Goal: Task Accomplishment & Management: Use online tool/utility

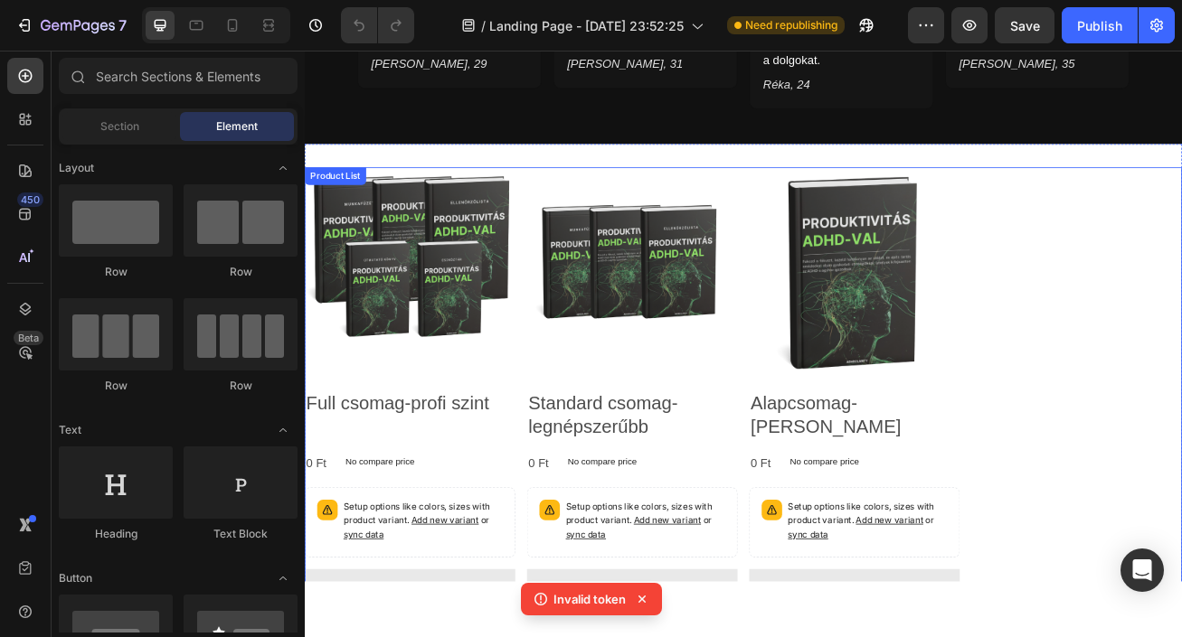
scroll to position [1703, 0]
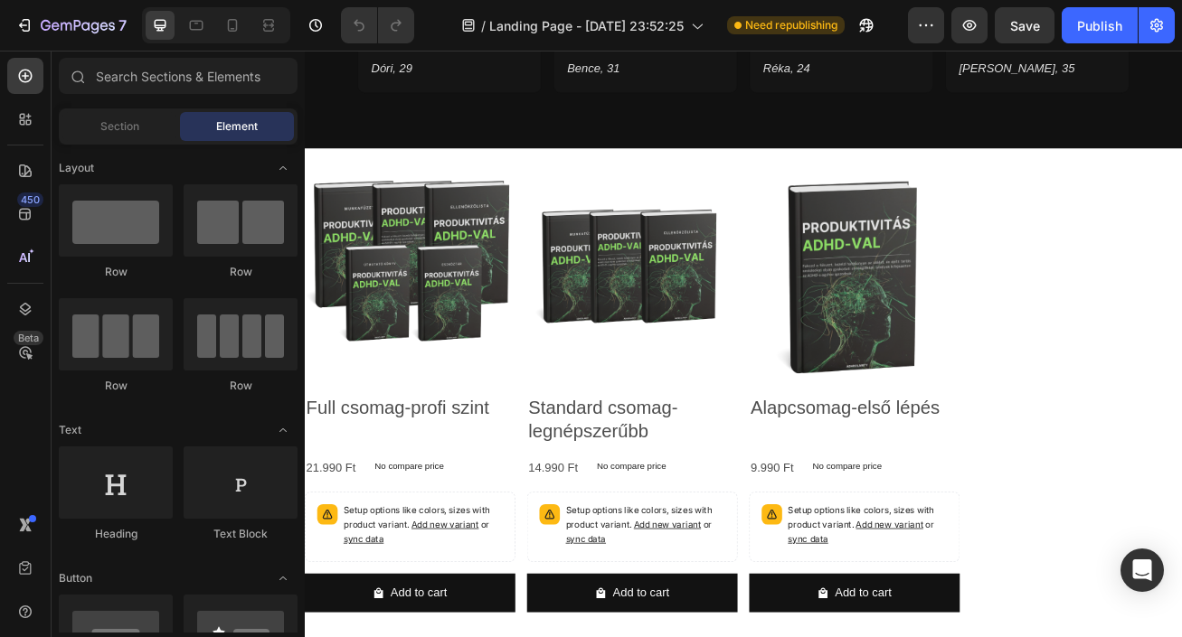
scroll to position [1788, 0]
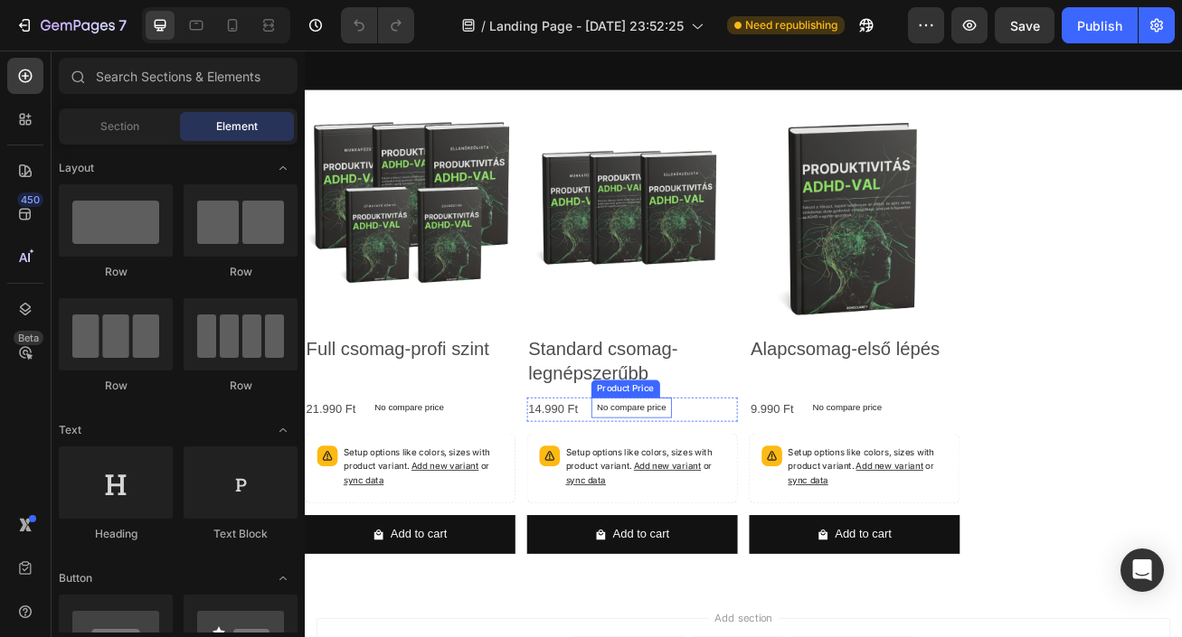
click at [477, 487] on p "No compare price" at bounding box center [434, 492] width 86 height 11
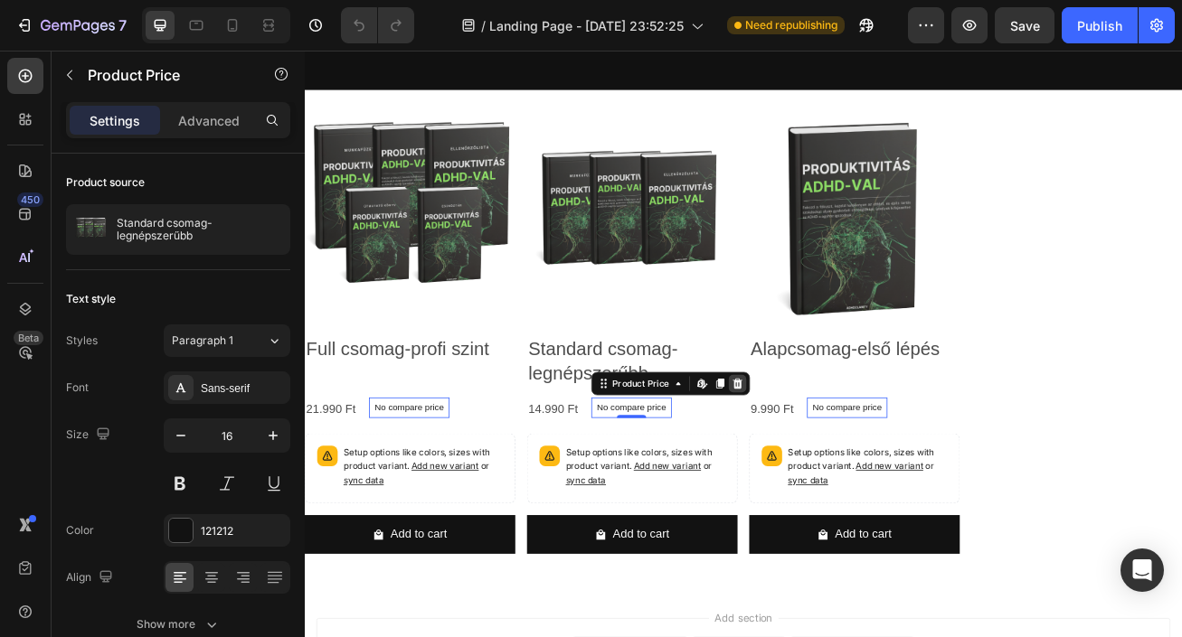
click at [305, 51] on icon at bounding box center [305, 51] width 0 height 0
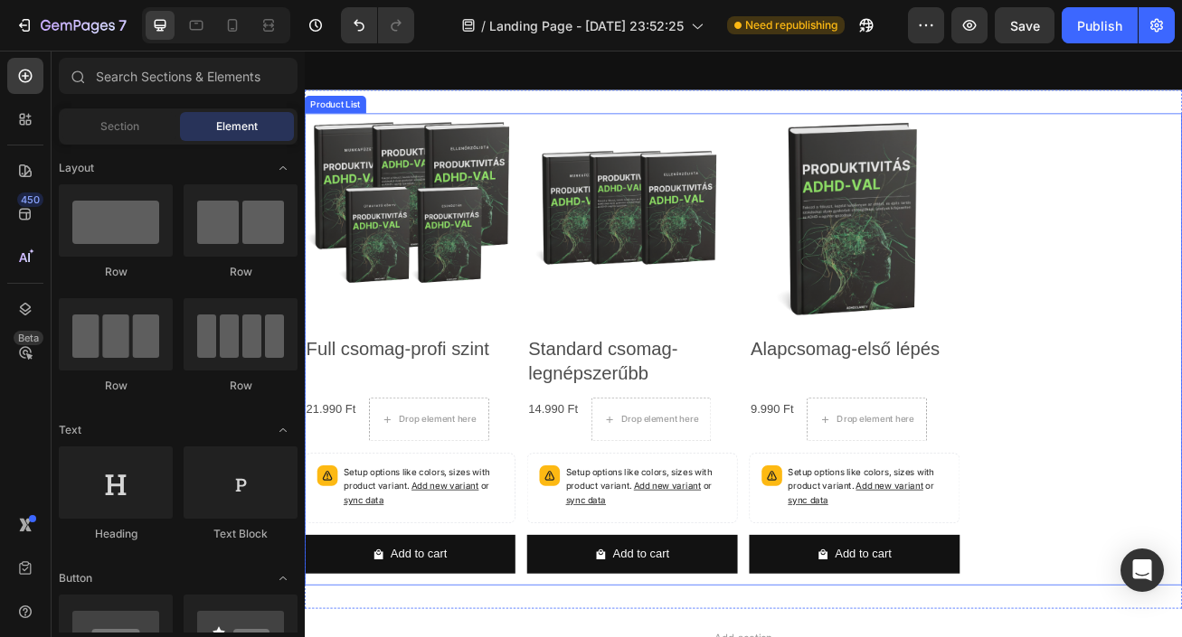
click at [1181, 495] on div "Product Images Full csomag-profi szint Product Title 21.990 Ft Product Price Pr…" at bounding box center [847, 420] width 1085 height 584
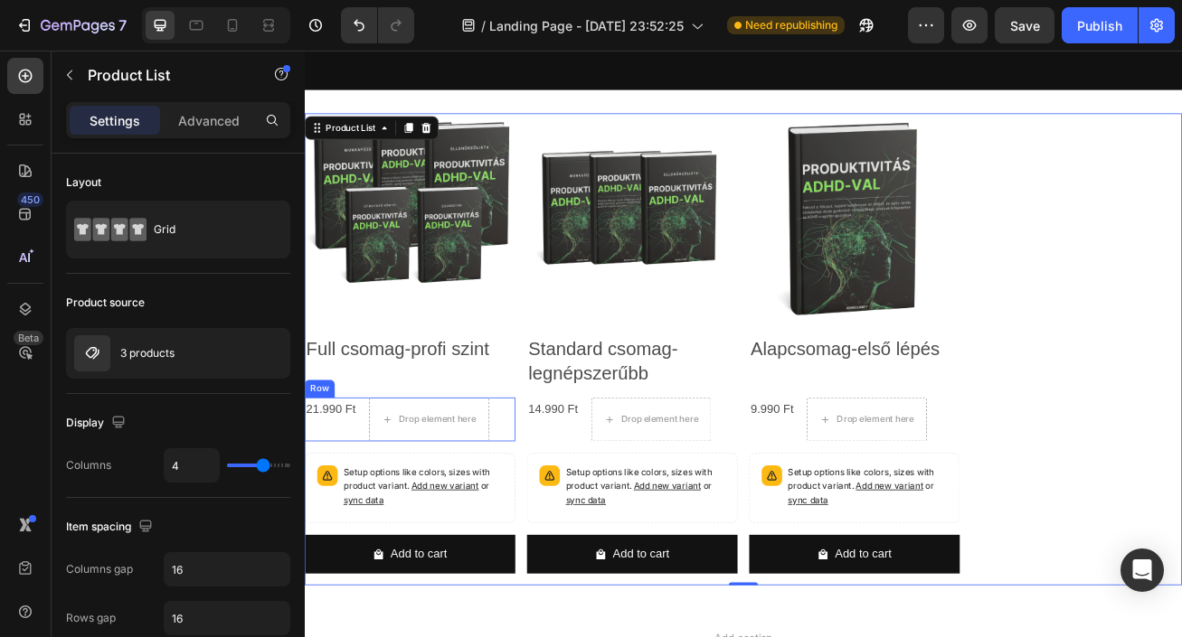
click at [374, 483] on div "21.990 Ft Product Price Product Price Drop element here Row" at bounding box center [435, 507] width 260 height 54
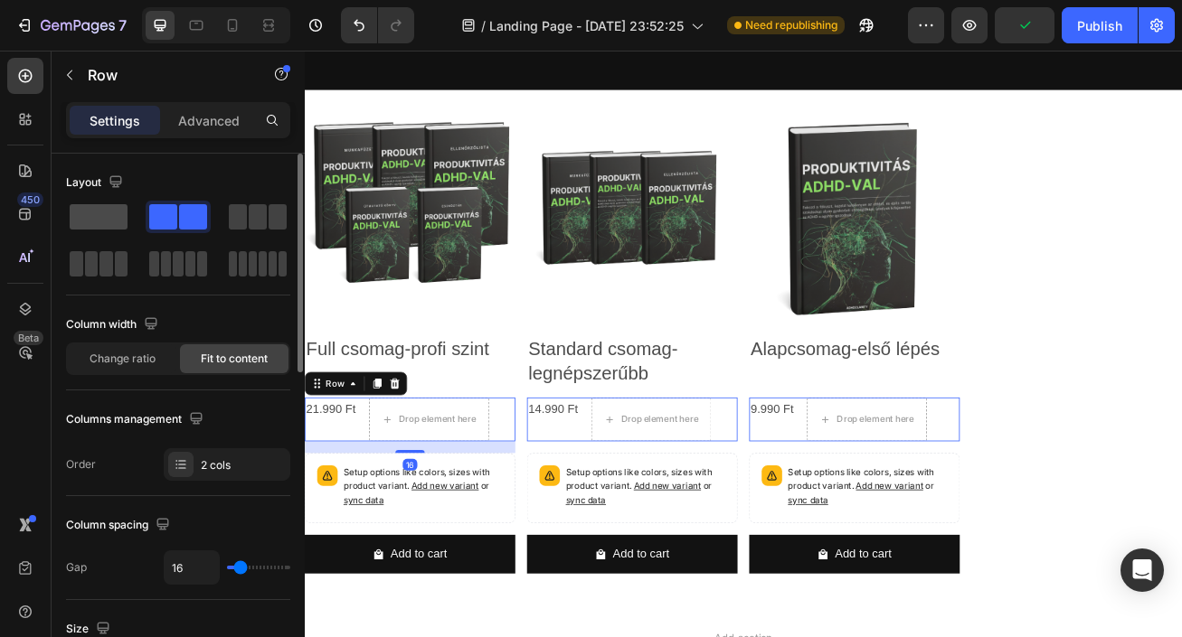
click at [89, 217] on span at bounding box center [99, 216] width 58 height 25
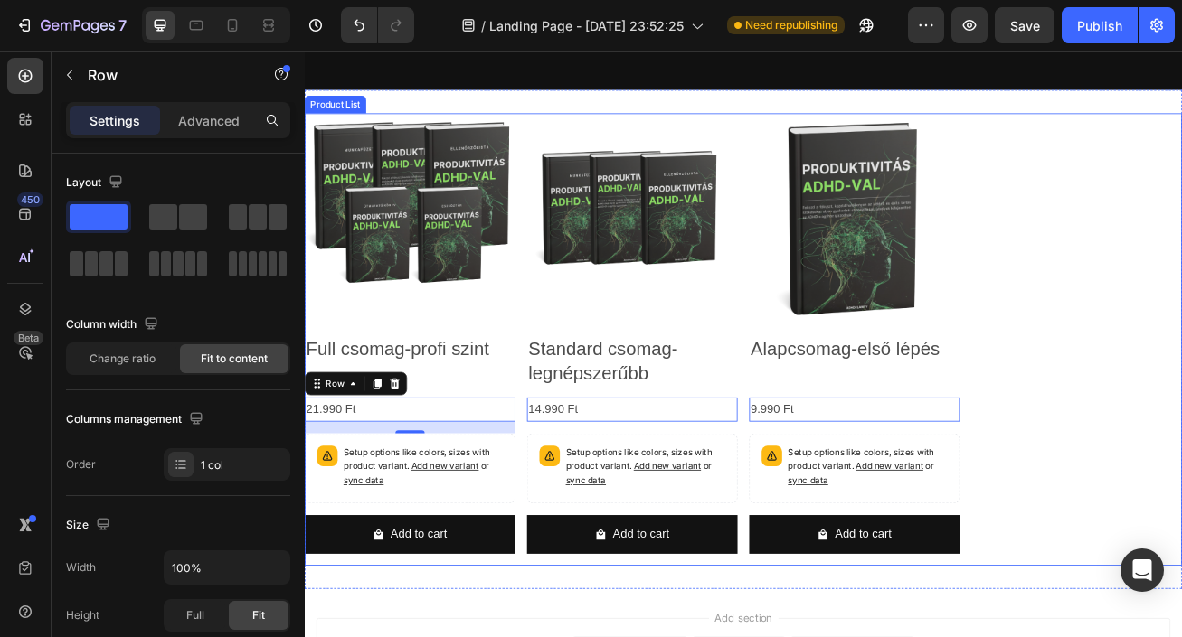
click at [1181, 528] on div "Product Images Full csomag-profi szint Product Title 21.990 Ft Product Price Pr…" at bounding box center [847, 408] width 1085 height 560
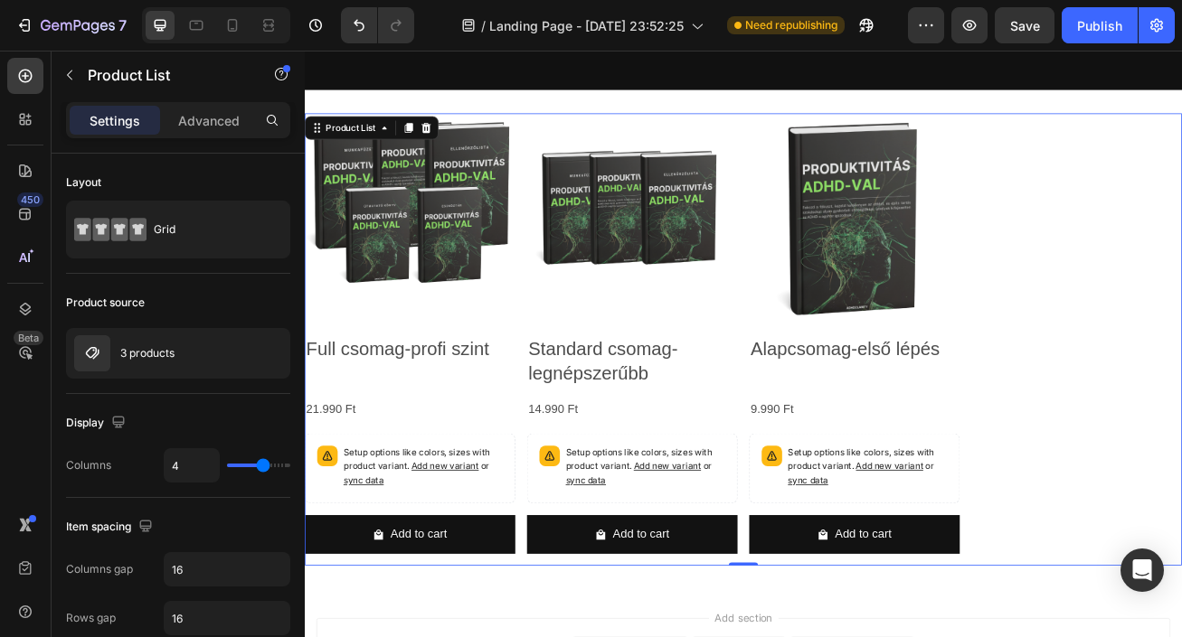
click at [848, 490] on div "Product Images Full csomag-profi szint Product Title 21.990 Ft Product Price Pr…" at bounding box center [847, 408] width 1085 height 560
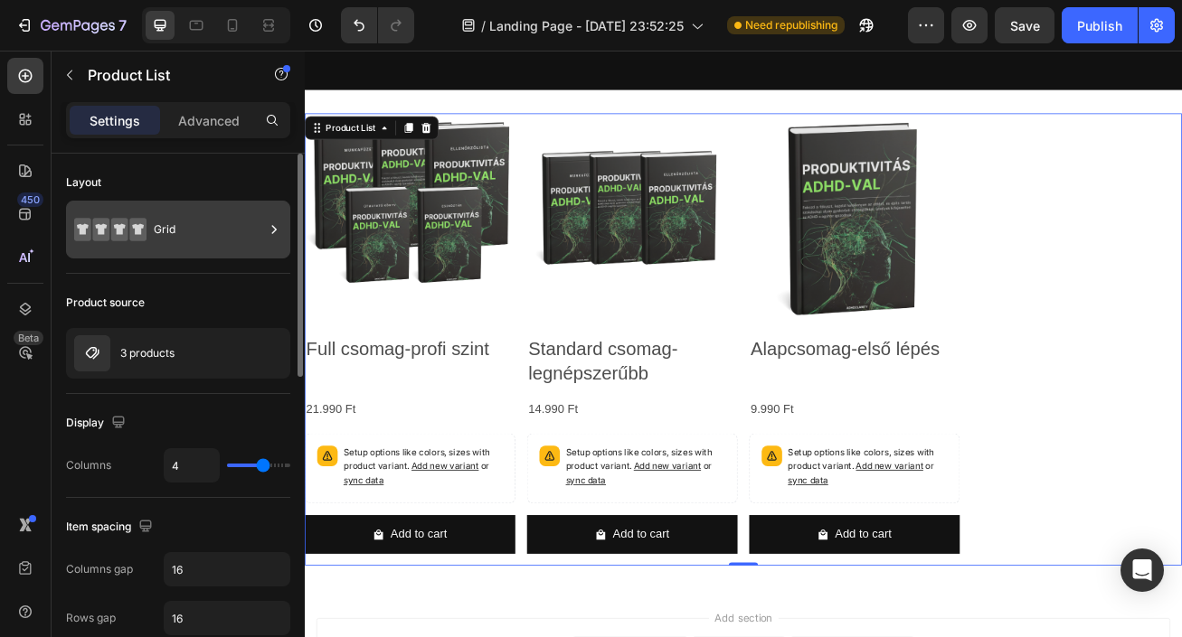
click at [194, 241] on div "Grid" at bounding box center [209, 230] width 110 height 42
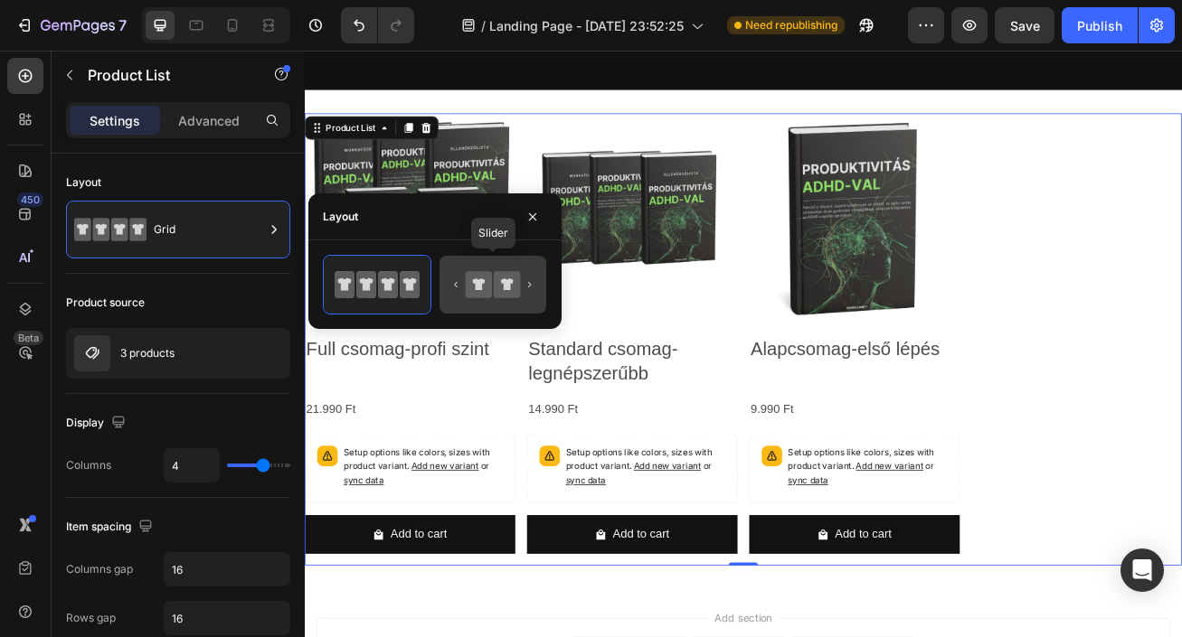
click at [476, 278] on icon at bounding box center [478, 284] width 13 height 12
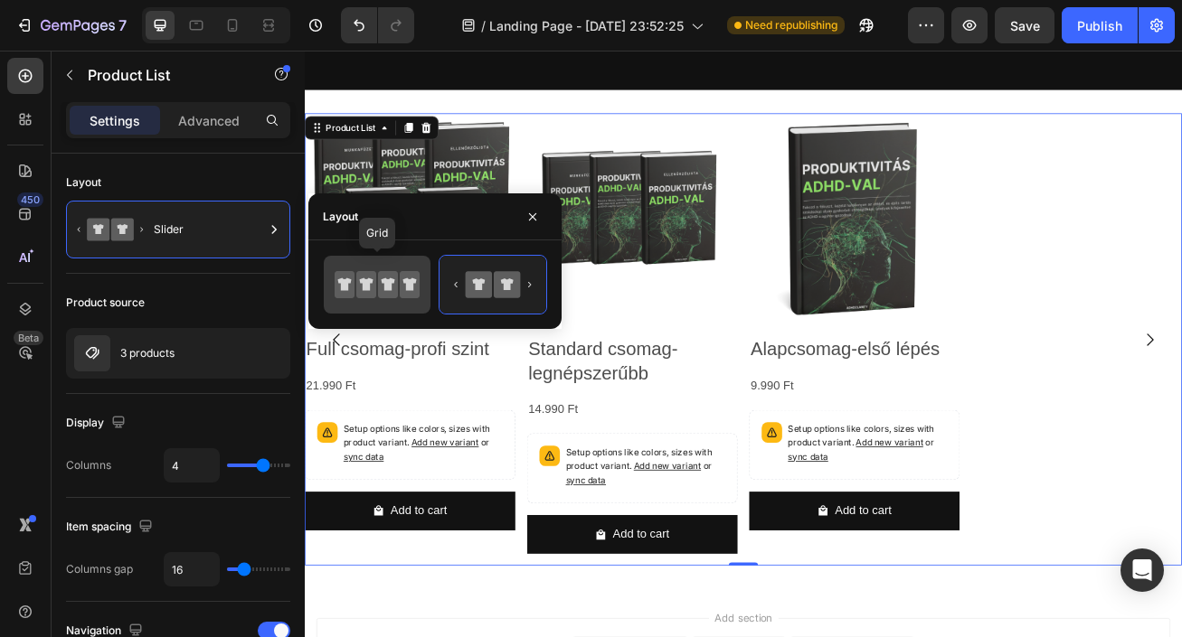
click at [387, 300] on icon at bounding box center [377, 285] width 85 height 36
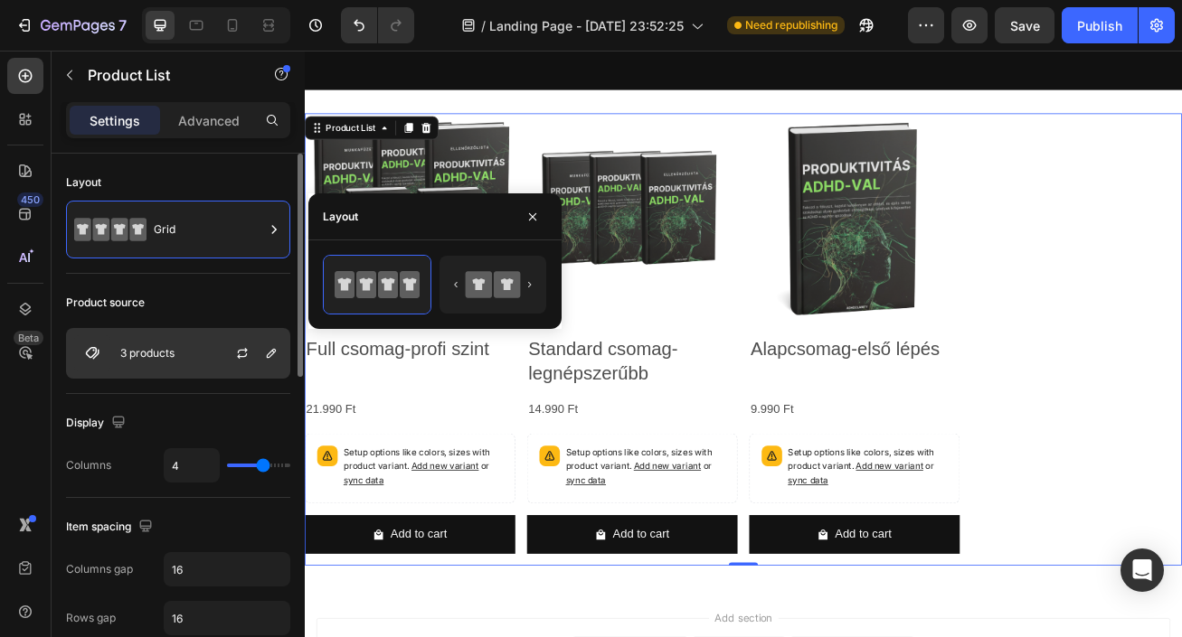
click at [226, 357] on div at bounding box center [250, 353] width 80 height 49
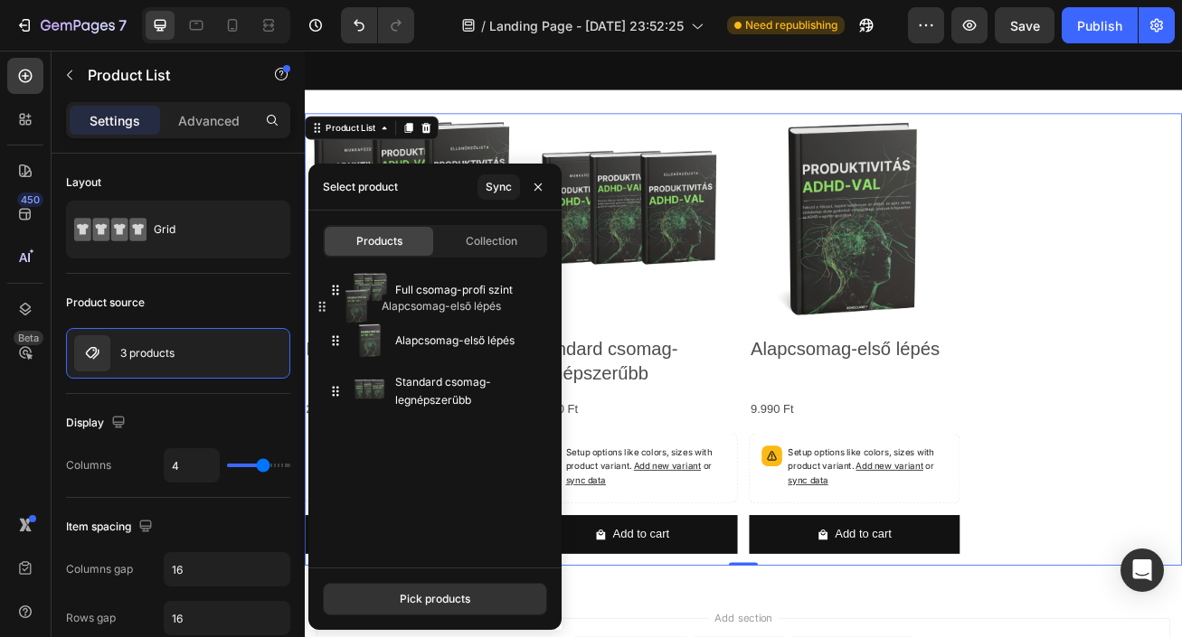
drag, startPoint x: 480, startPoint y: 404, endPoint x: 454, endPoint y: 257, distance: 149.7
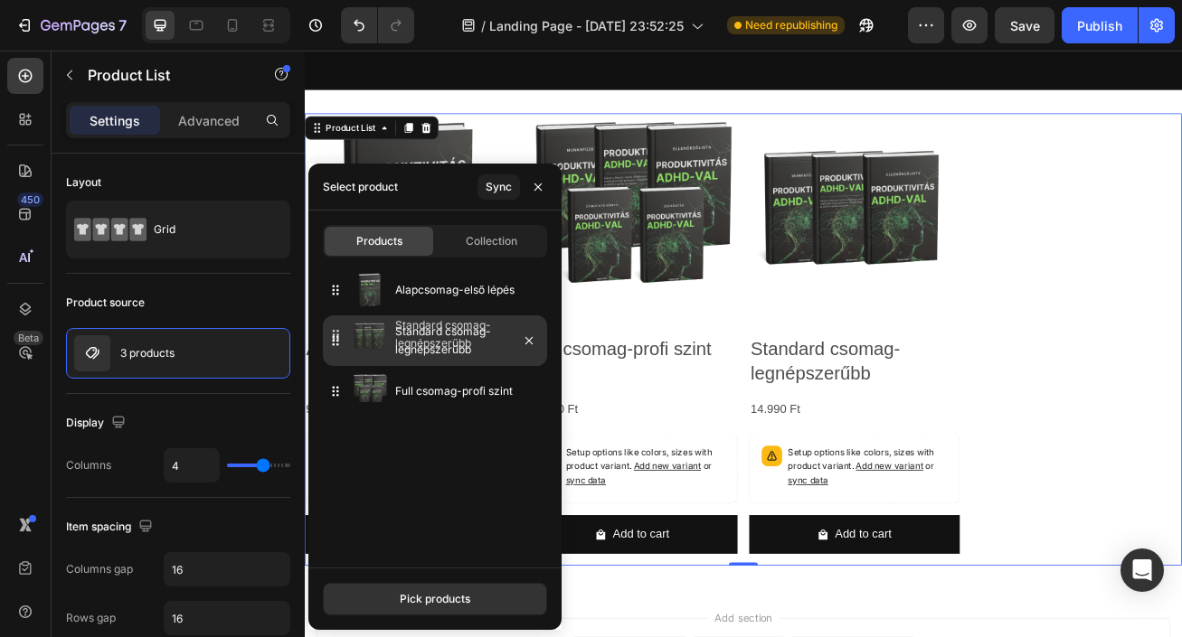
drag, startPoint x: 443, startPoint y: 400, endPoint x: 444, endPoint y: 344, distance: 56.1
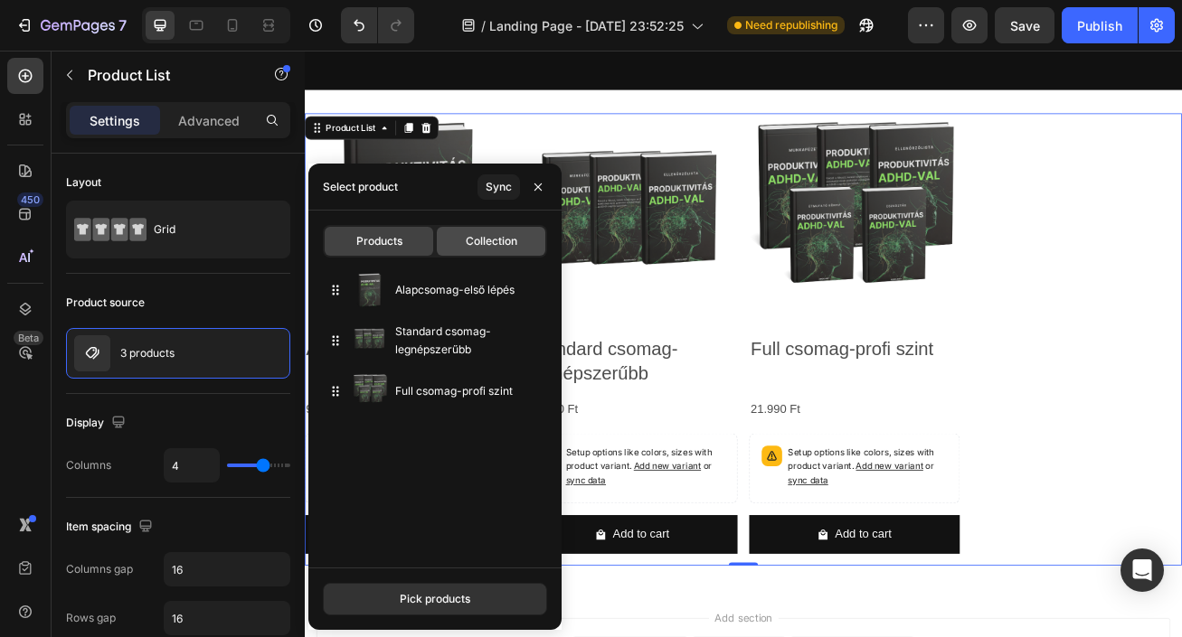
click at [510, 231] on div "Collection" at bounding box center [491, 241] width 108 height 29
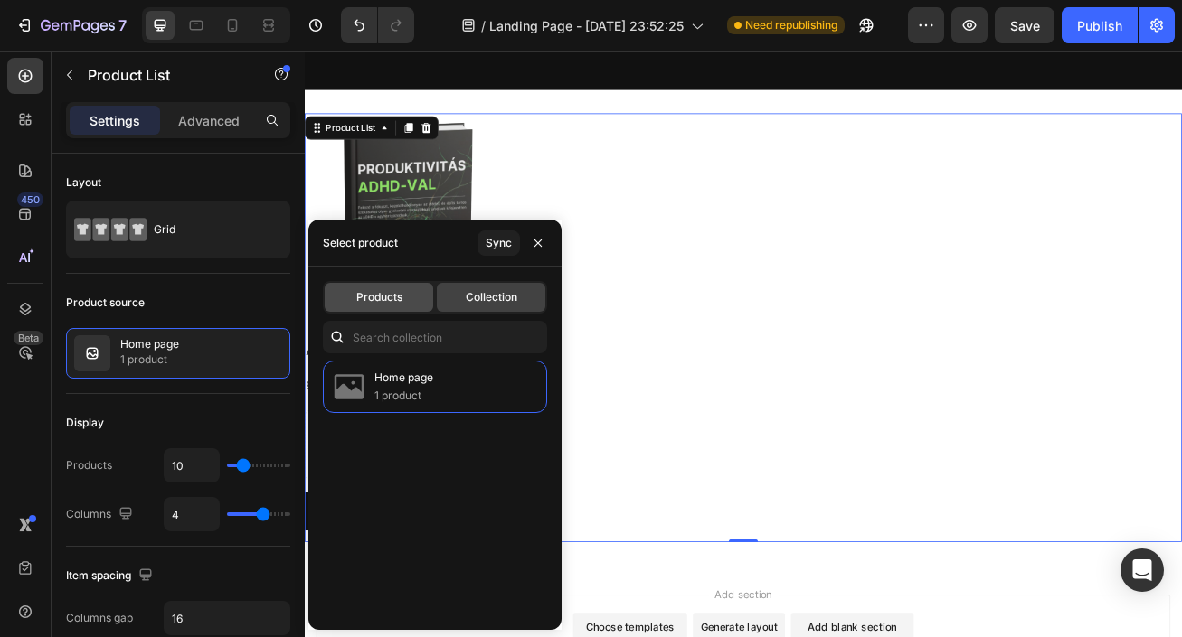
click at [392, 306] on div "Products" at bounding box center [379, 297] width 108 height 29
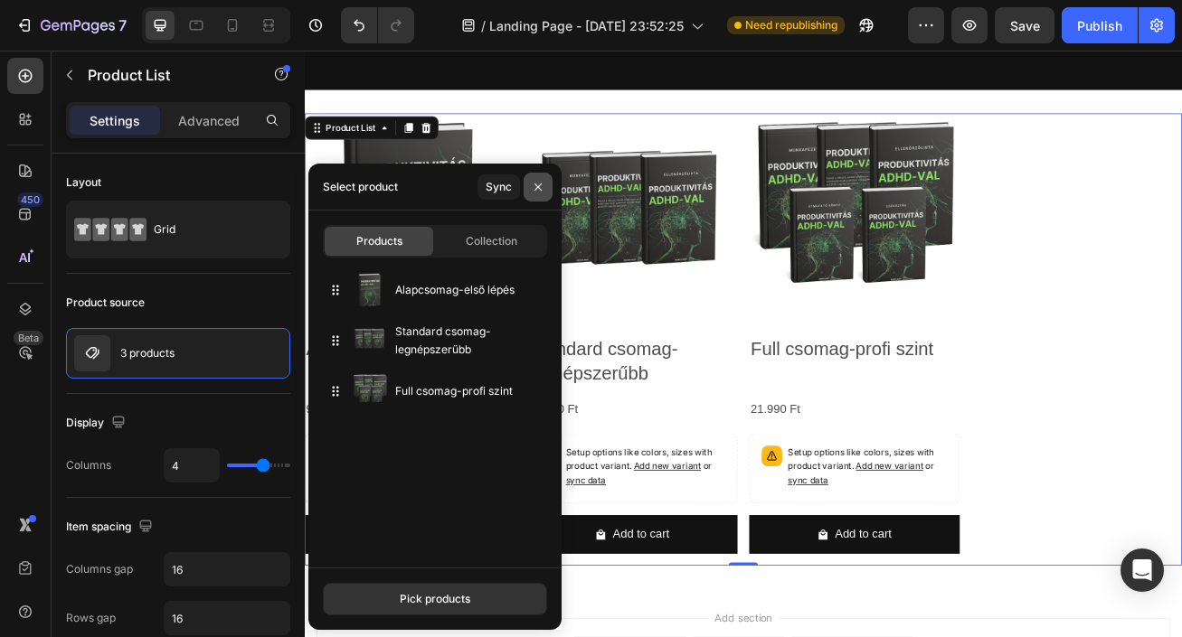
click at [535, 189] on icon "button" at bounding box center [537, 186] width 7 height 7
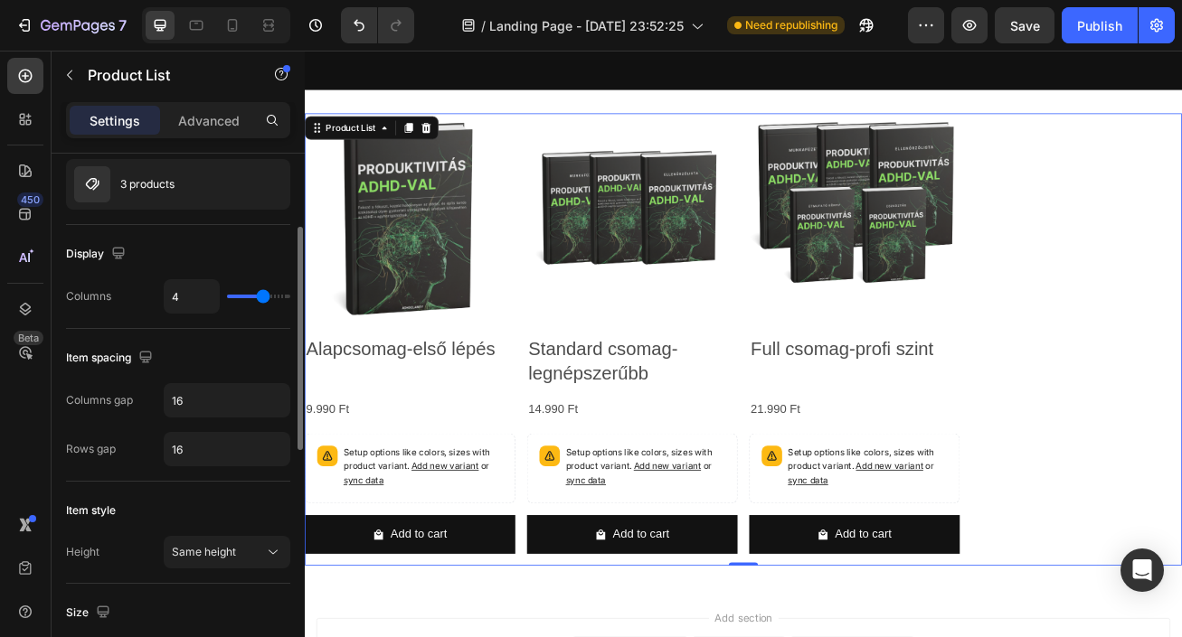
scroll to position [203, 0]
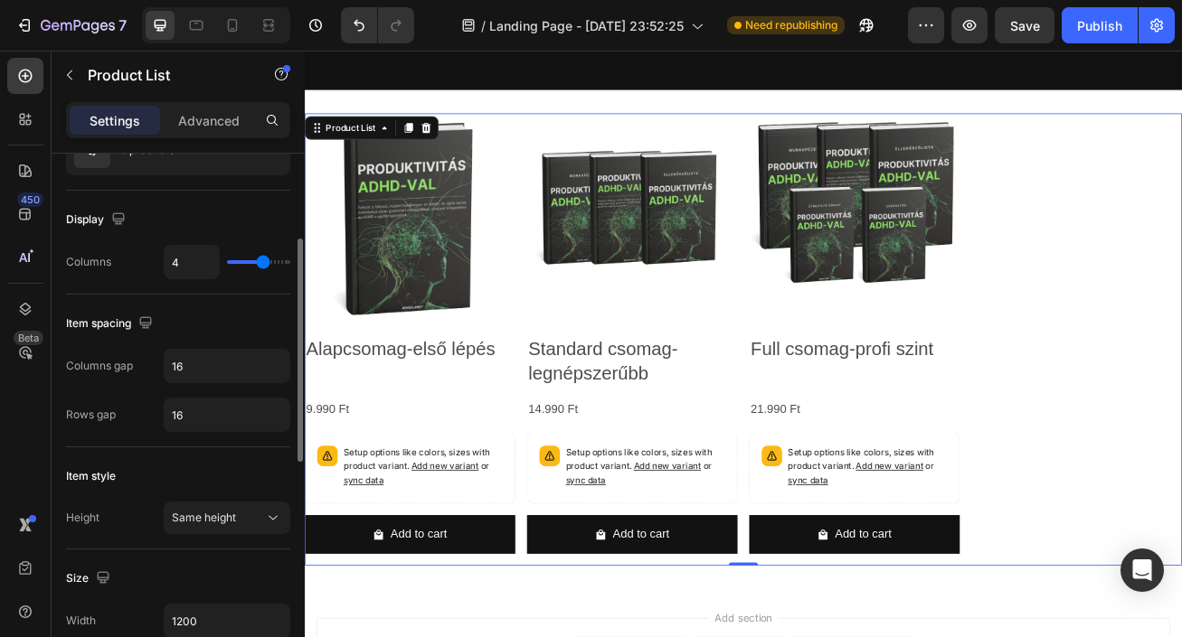
type input "3"
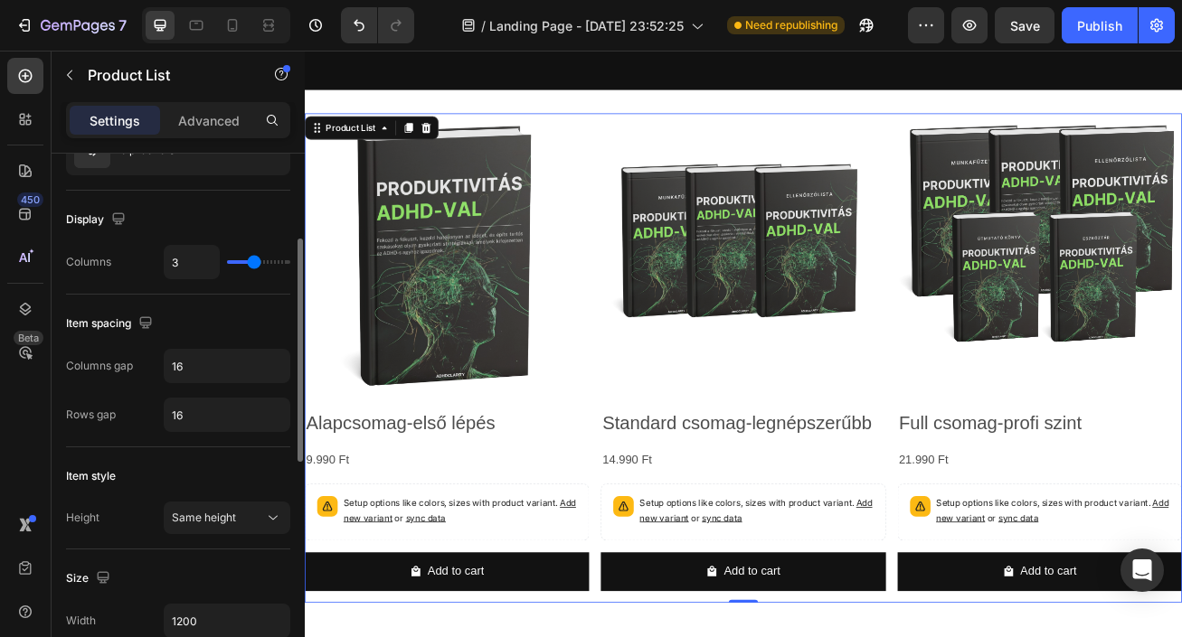
drag, startPoint x: 268, startPoint y: 259, endPoint x: 257, endPoint y: 258, distance: 10.9
type input "3"
click at [257, 260] on input "range" at bounding box center [258, 262] width 63 height 4
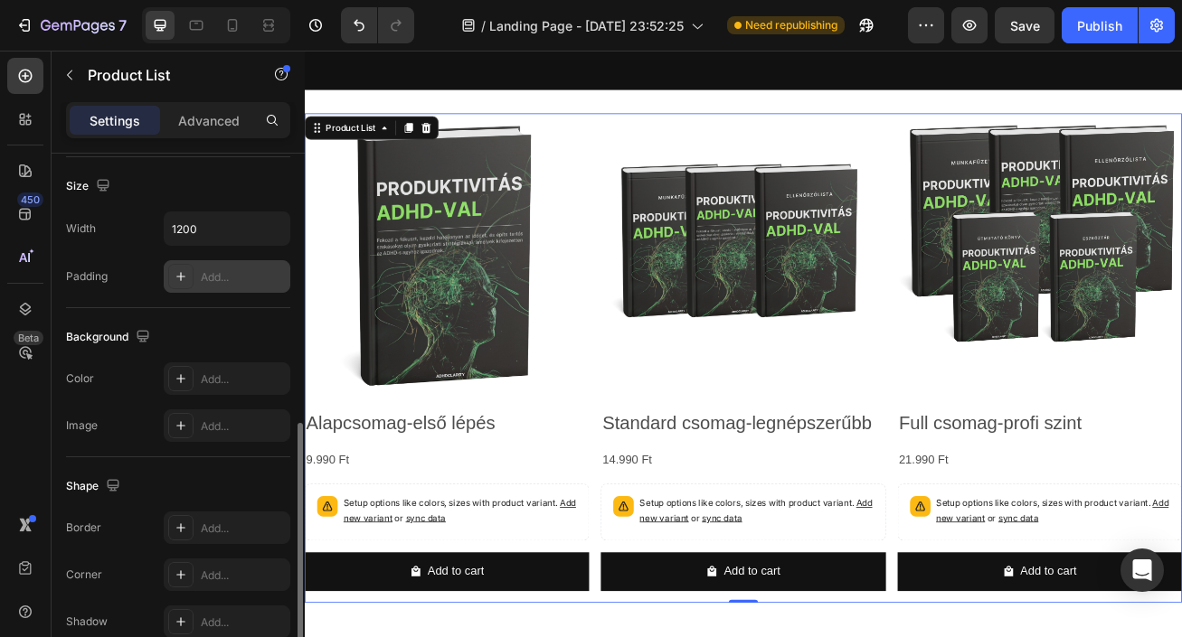
scroll to position [611, 0]
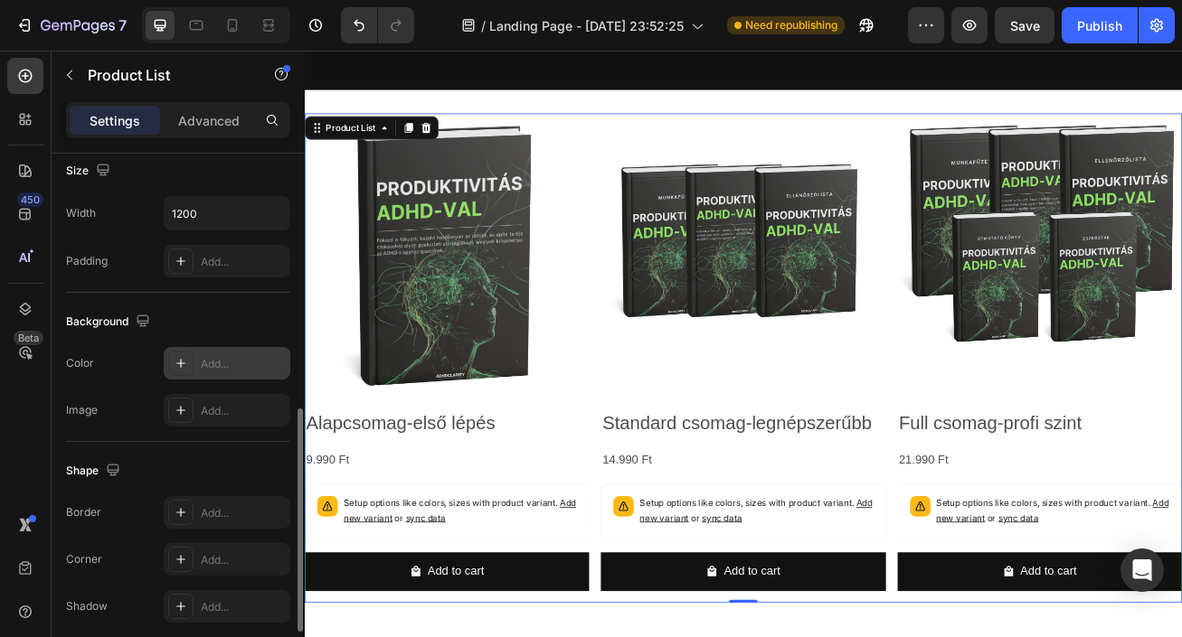
click at [255, 367] on div "Add..." at bounding box center [243, 364] width 85 height 16
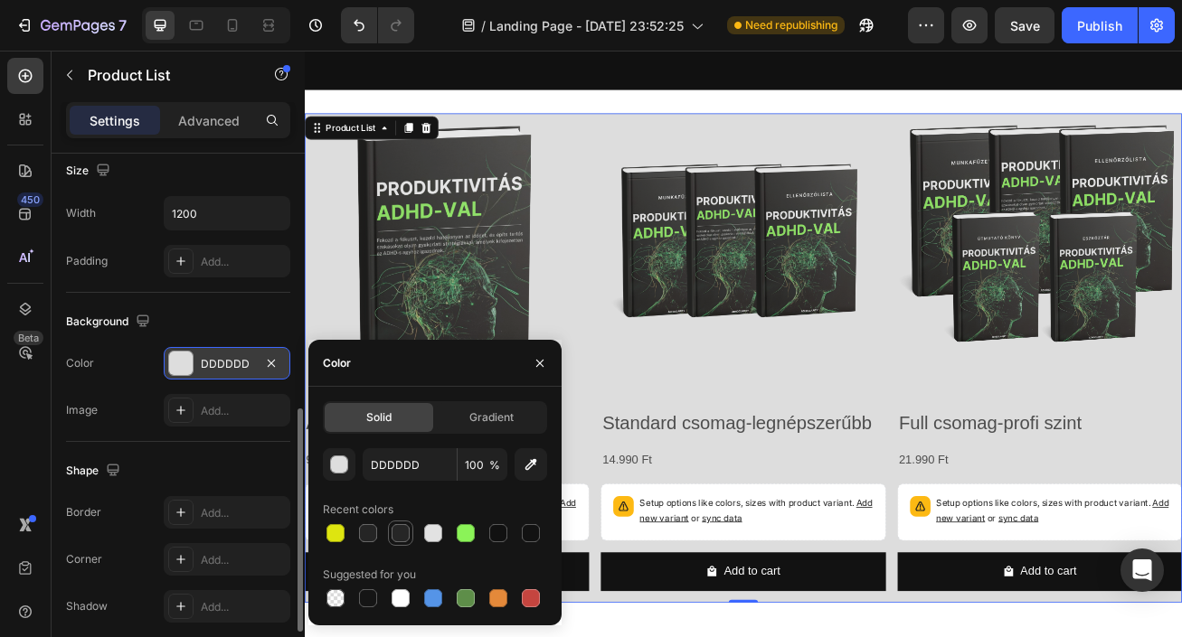
click at [393, 531] on div at bounding box center [400, 533] width 18 height 18
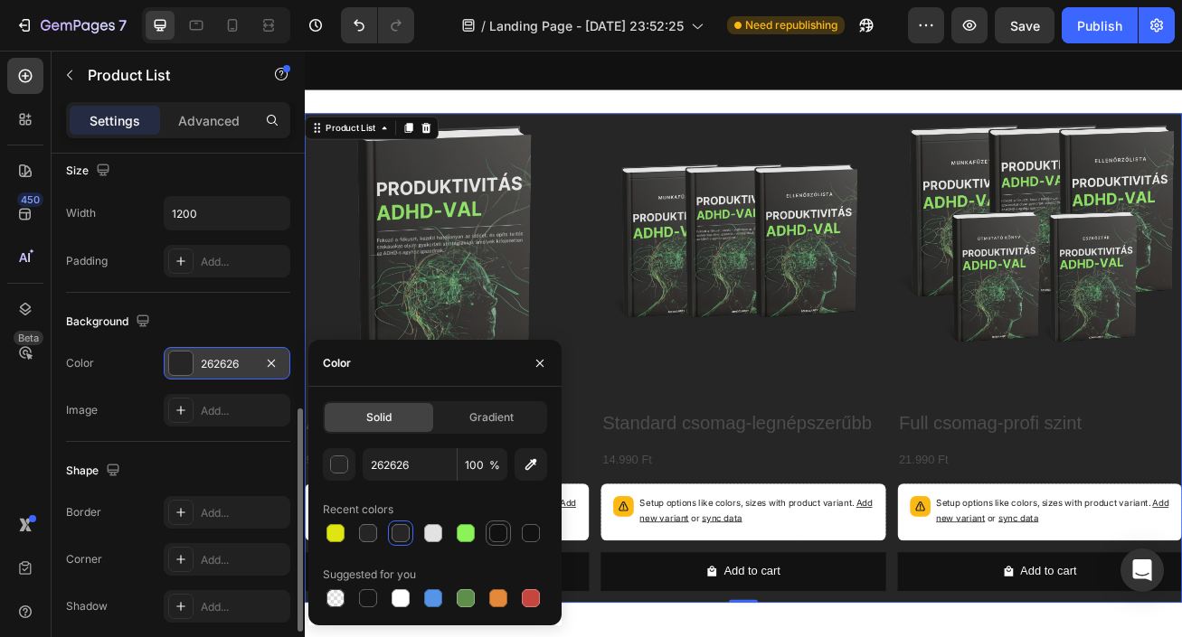
click at [504, 533] on div at bounding box center [498, 533] width 18 height 18
type input "111111"
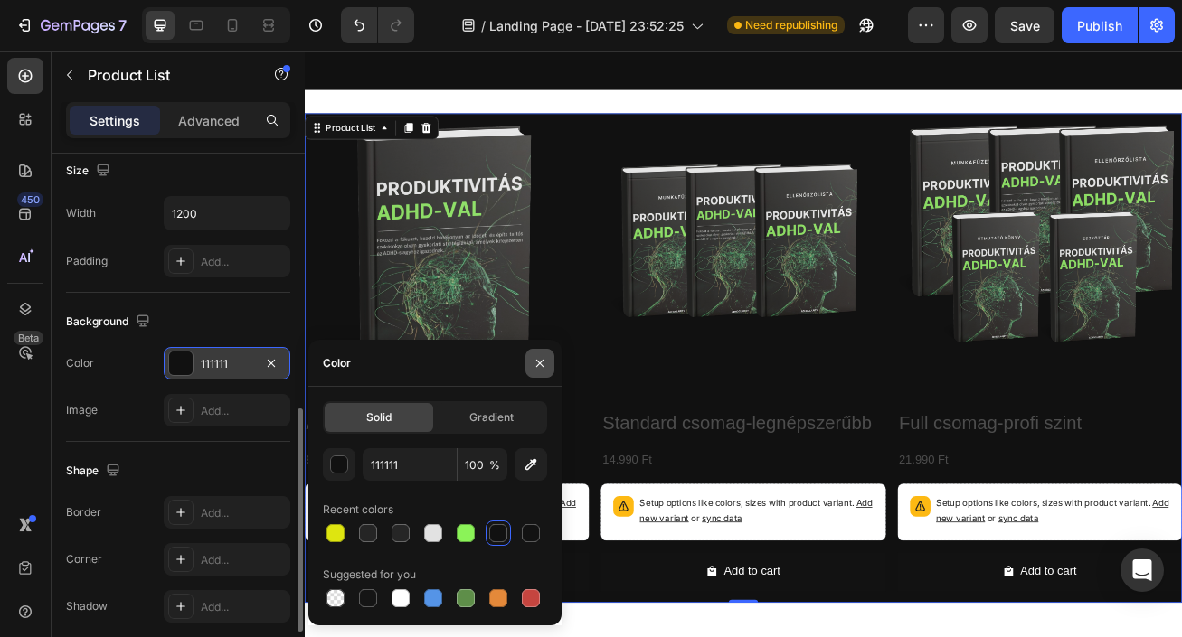
click at [545, 362] on icon "button" at bounding box center [540, 363] width 14 height 14
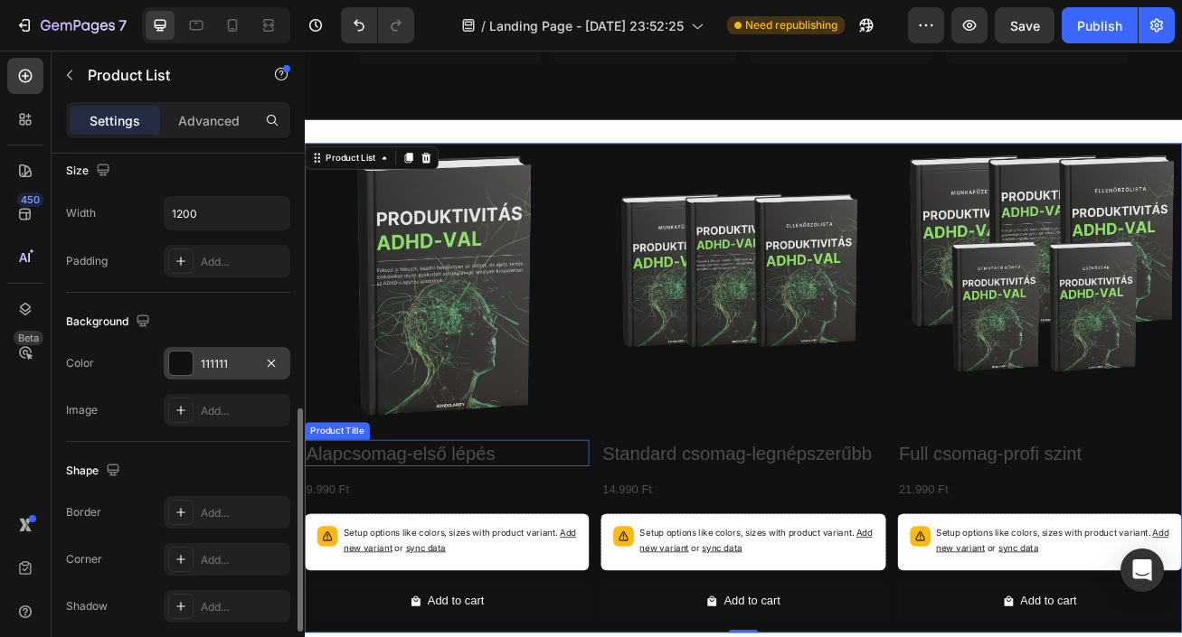
scroll to position [1636, 0]
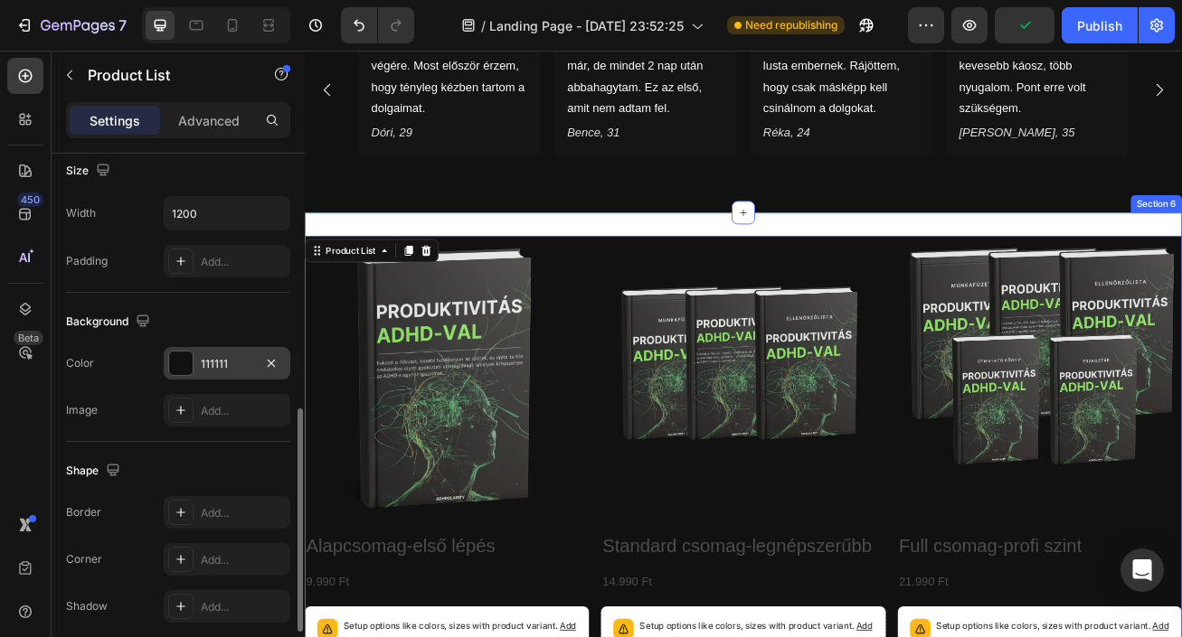
click at [664, 251] on div "Product Images Alapcsomag-első lépés Product Title 9.990 Ft Product Price Produ…" at bounding box center [847, 582] width 1085 height 663
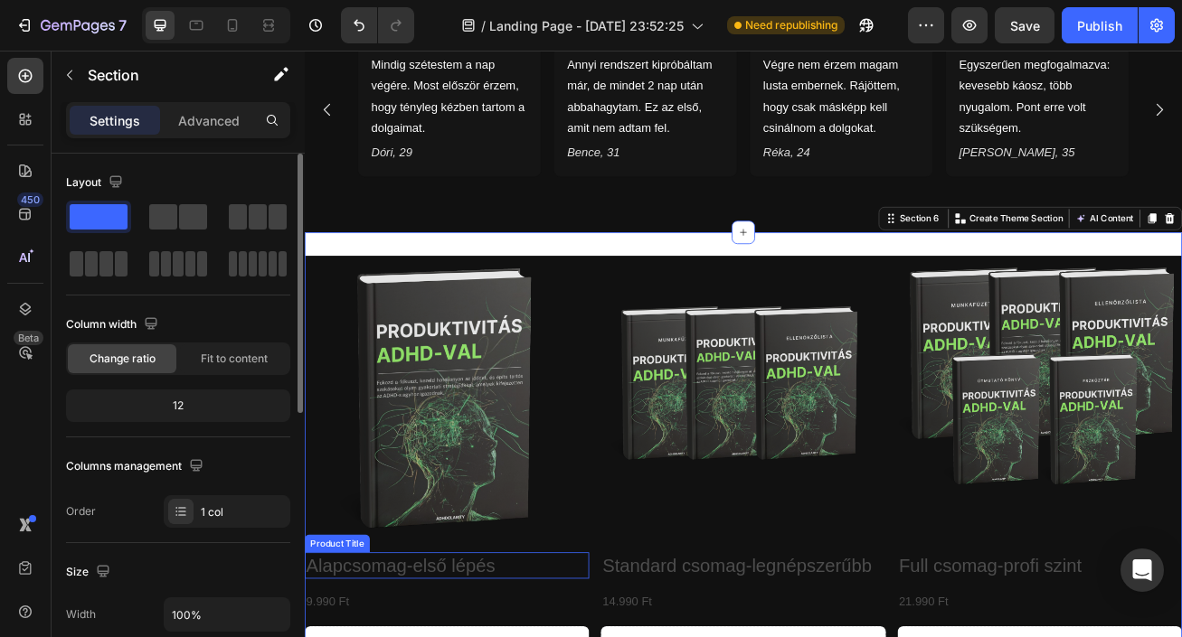
scroll to position [1580, 0]
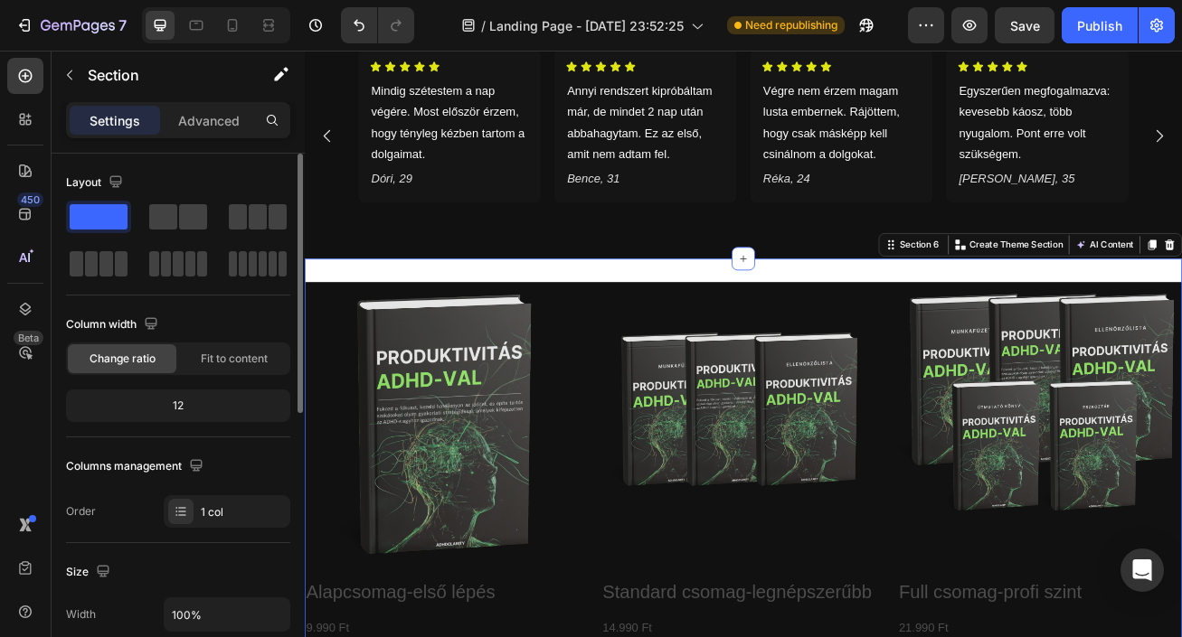
click at [901, 308] on div "Product Images Alapcsomag-első lépés Product Title 9.990 Ft Product Price Produ…" at bounding box center [847, 639] width 1085 height 663
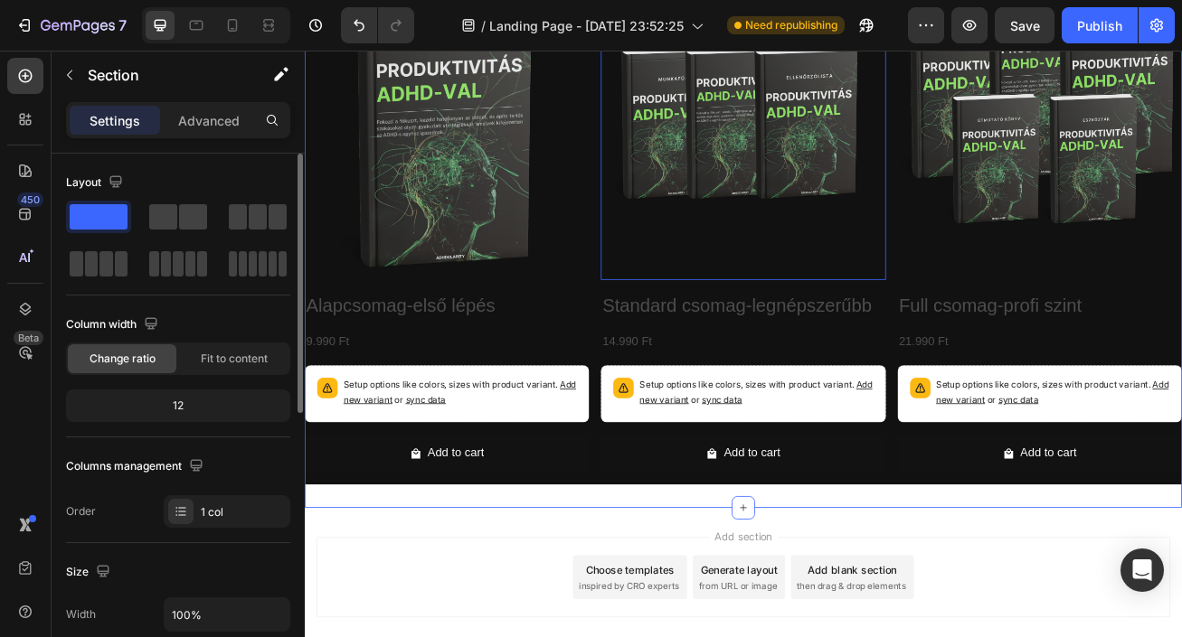
scroll to position [2007, 0]
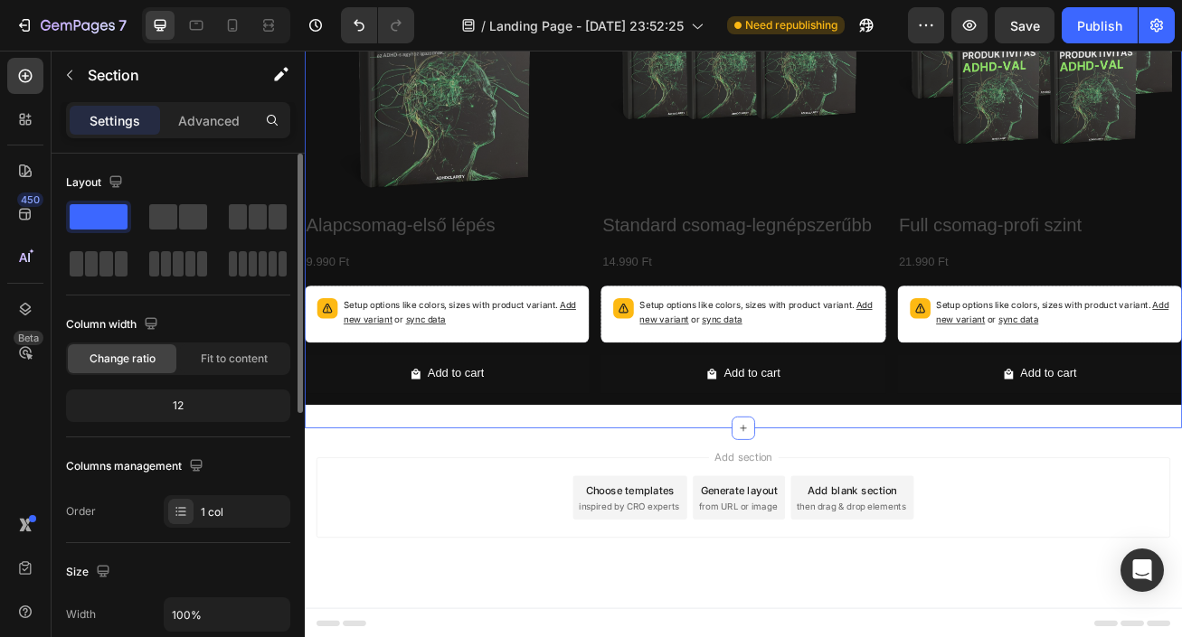
click at [474, 502] on div "Product Images Alapcsomag-első lépés Product Title 9.990 Ft Product Price Produ…" at bounding box center [847, 186] width 1085 height 663
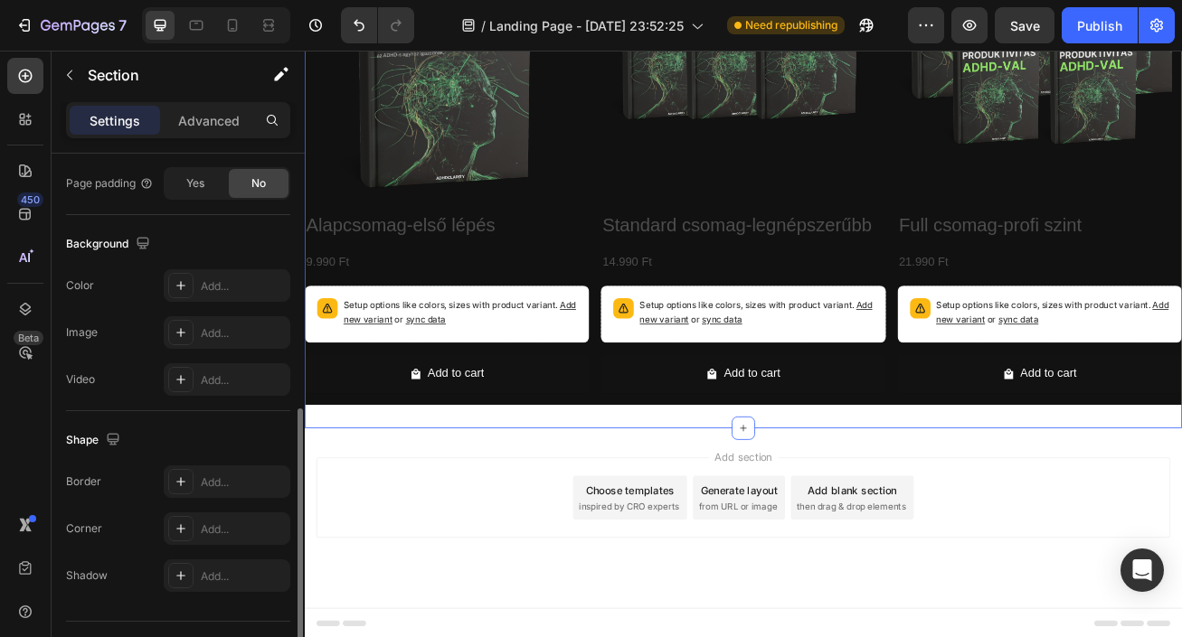
scroll to position [568, 0]
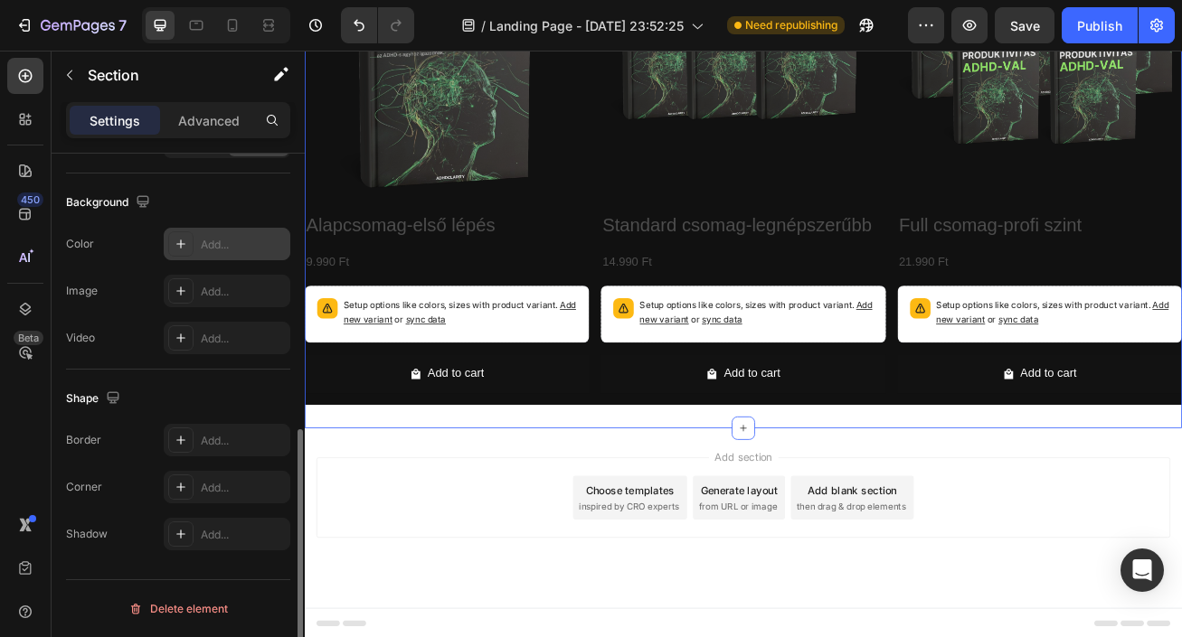
click at [205, 244] on div "Add..." at bounding box center [243, 245] width 85 height 16
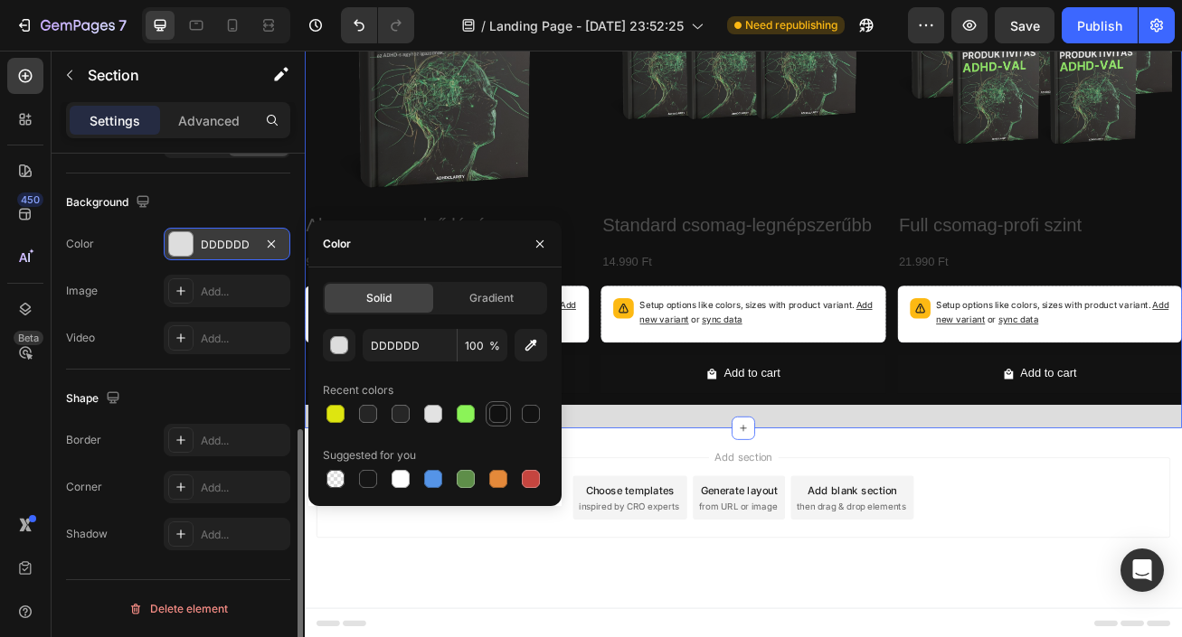
click at [501, 420] on div at bounding box center [498, 414] width 18 height 18
type input "111111"
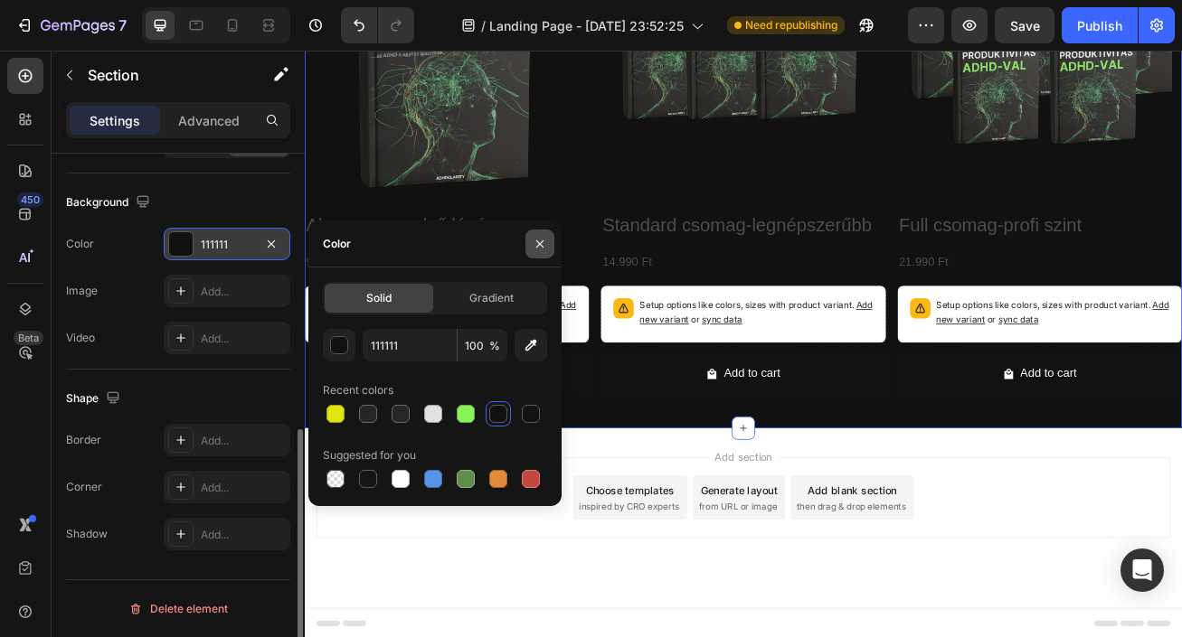
click at [536, 246] on icon "button" at bounding box center [539, 243] width 7 height 7
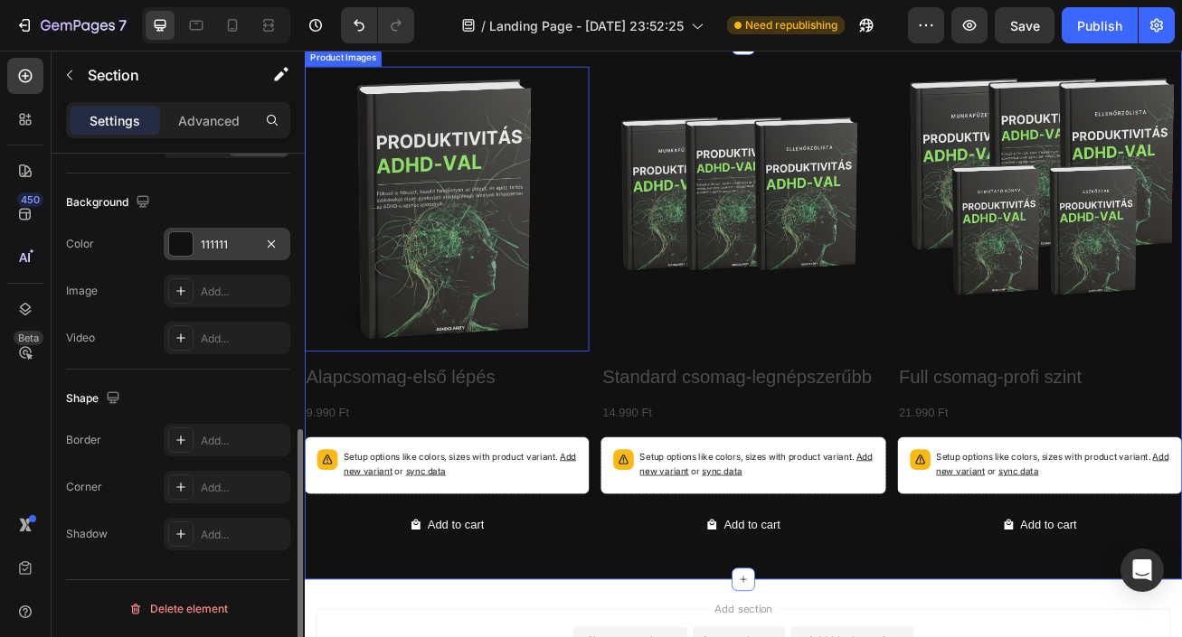
scroll to position [1622, 0]
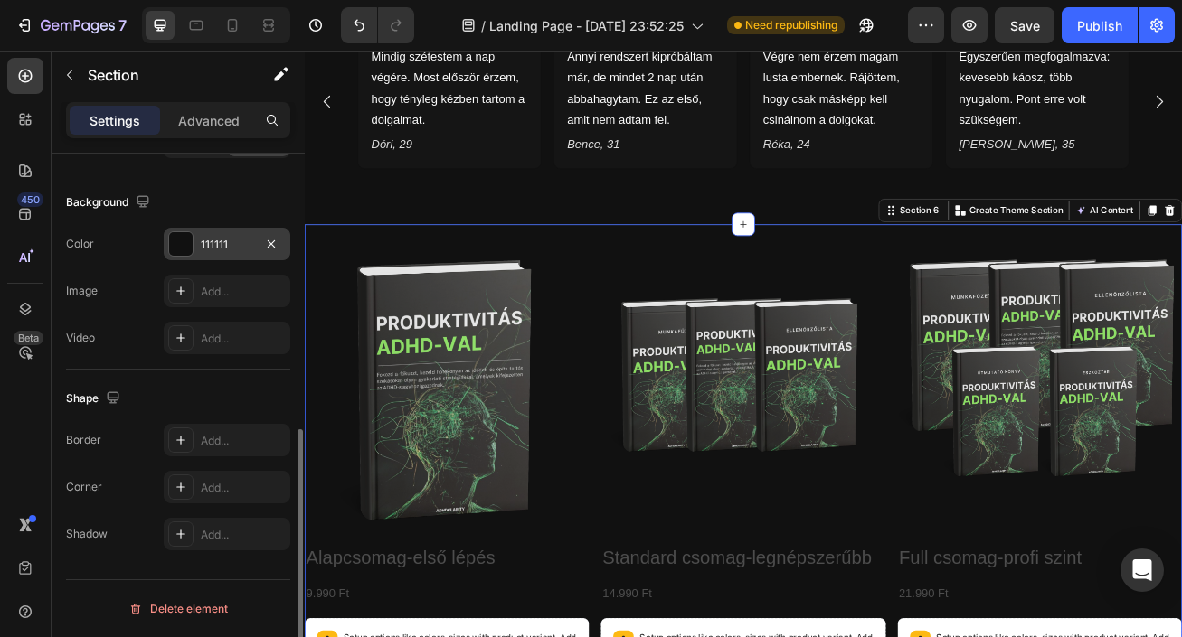
click at [455, 266] on div "Product Images Alapcsomag-első lépés Product Title 9.990 Ft Product Price Produ…" at bounding box center [847, 597] width 1085 height 663
click at [67, 83] on button "button" at bounding box center [69, 75] width 29 height 29
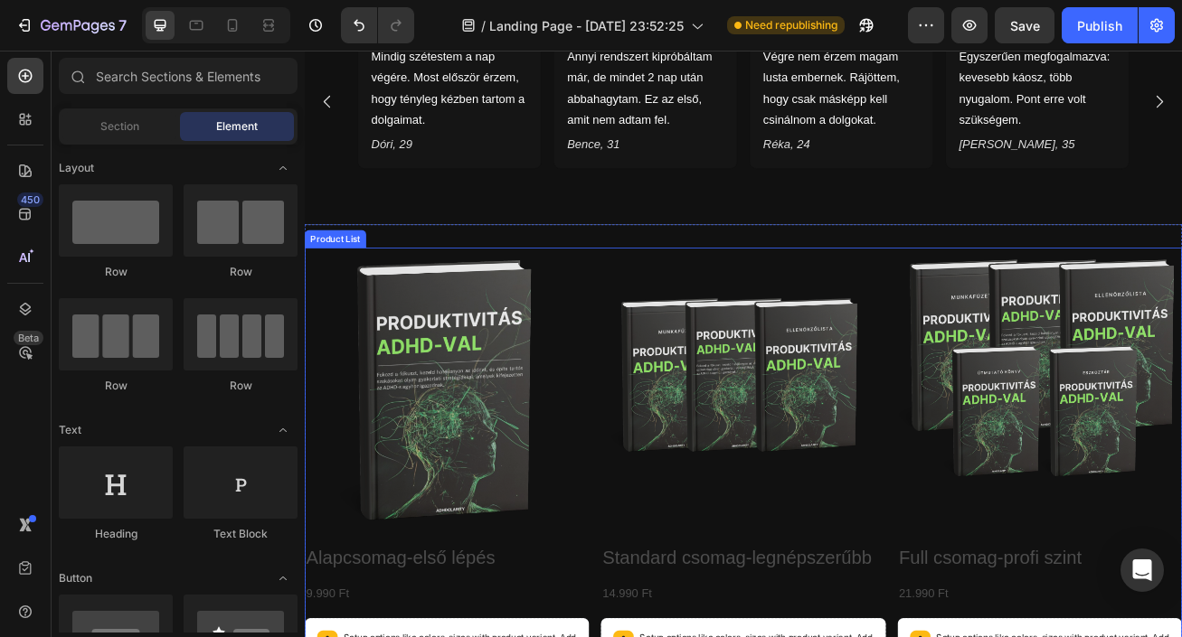
click at [657, 374] on div "Product Images Alapcsomag-első lépés Product Title 9.990 Ft Product Price Produ…" at bounding box center [847, 597] width 1085 height 605
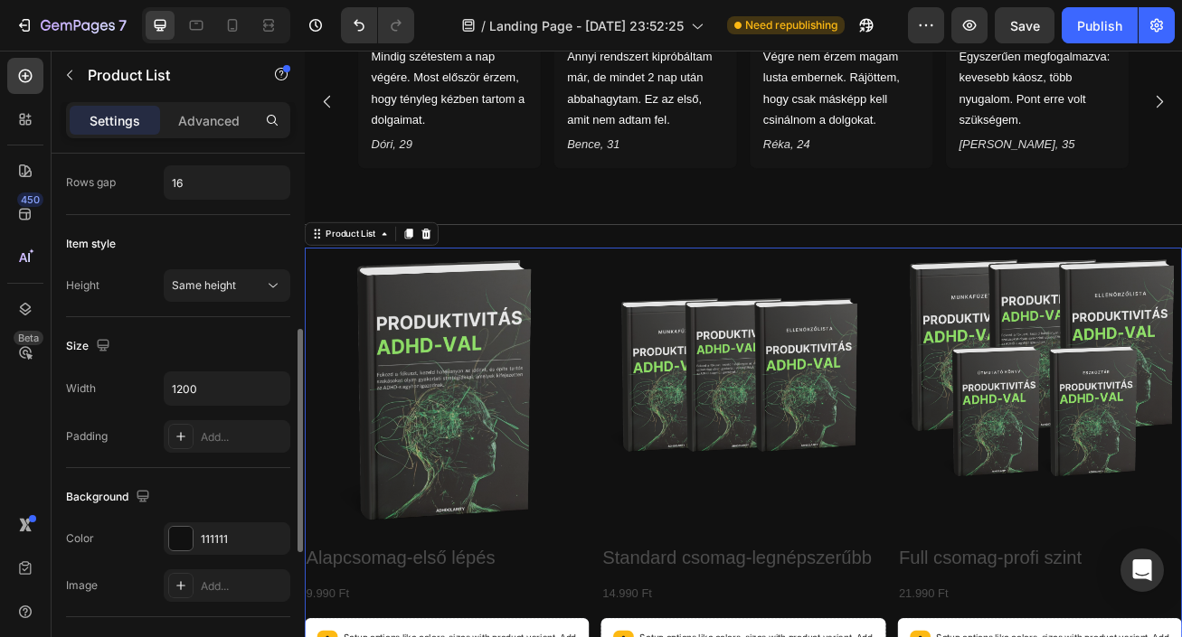
scroll to position [439, 0]
click at [232, 525] on div "111111" at bounding box center [227, 536] width 127 height 33
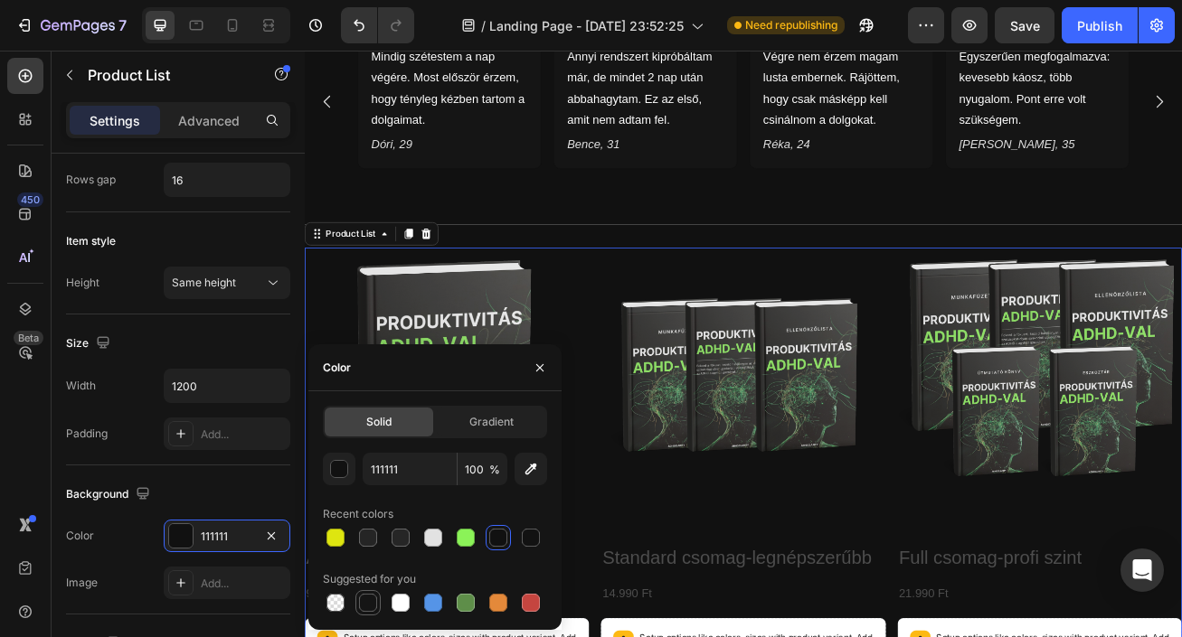
click at [372, 608] on div at bounding box center [368, 603] width 18 height 18
type input "151515"
click at [542, 372] on icon "button" at bounding box center [540, 368] width 14 height 14
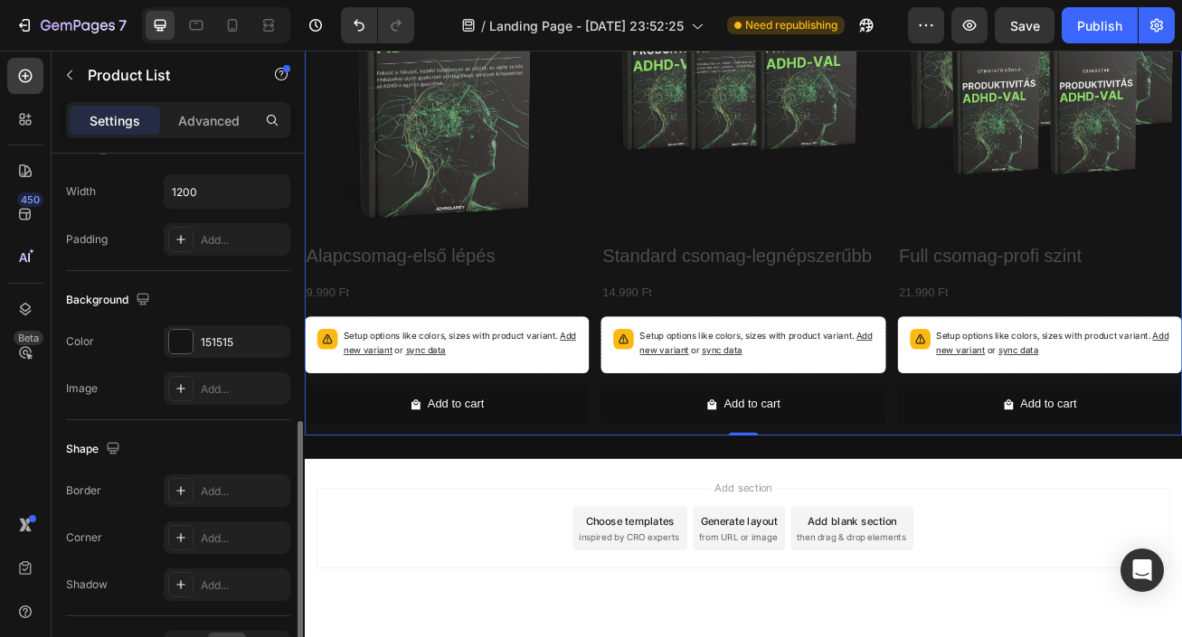
scroll to position [643, 0]
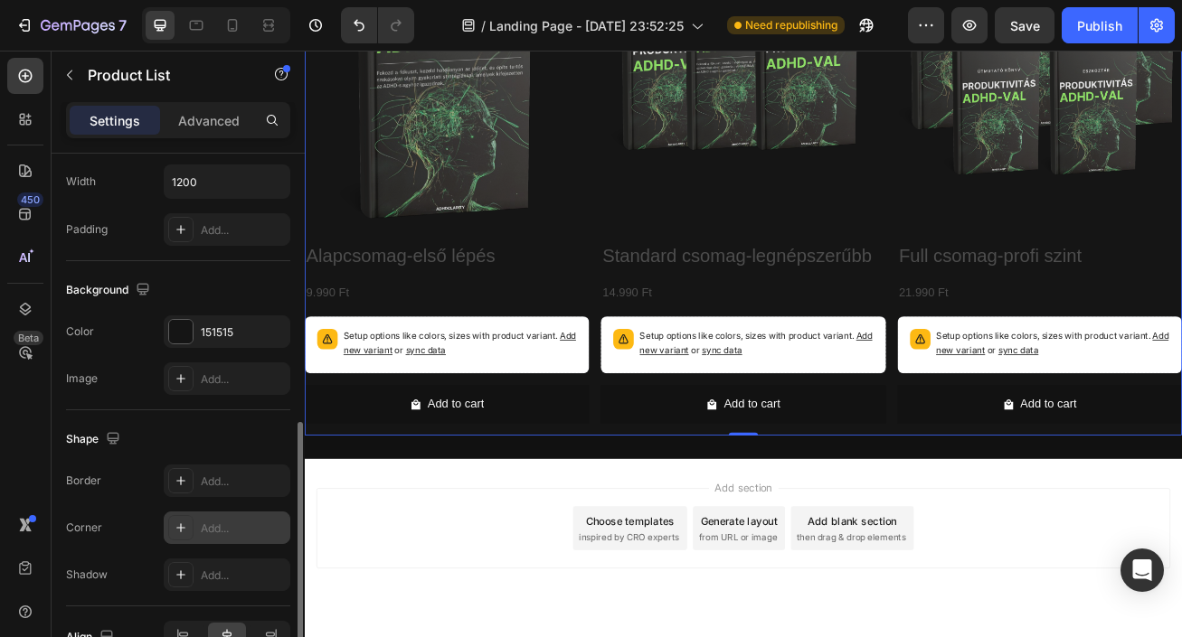
click at [235, 521] on div "Add..." at bounding box center [243, 529] width 85 height 16
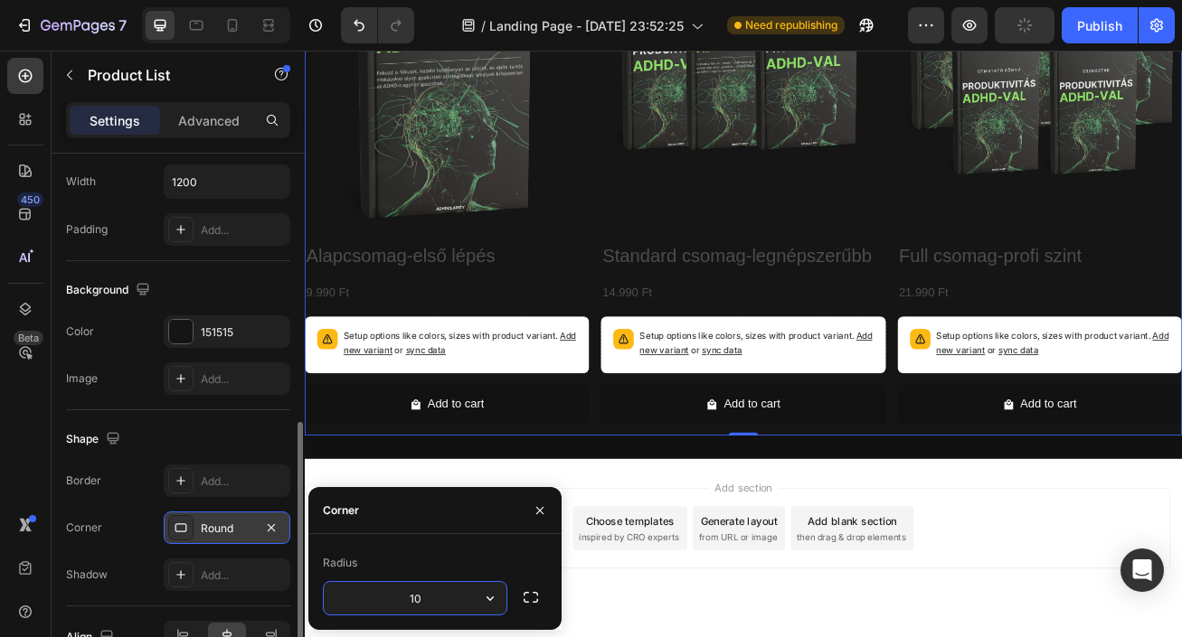
type input "10"
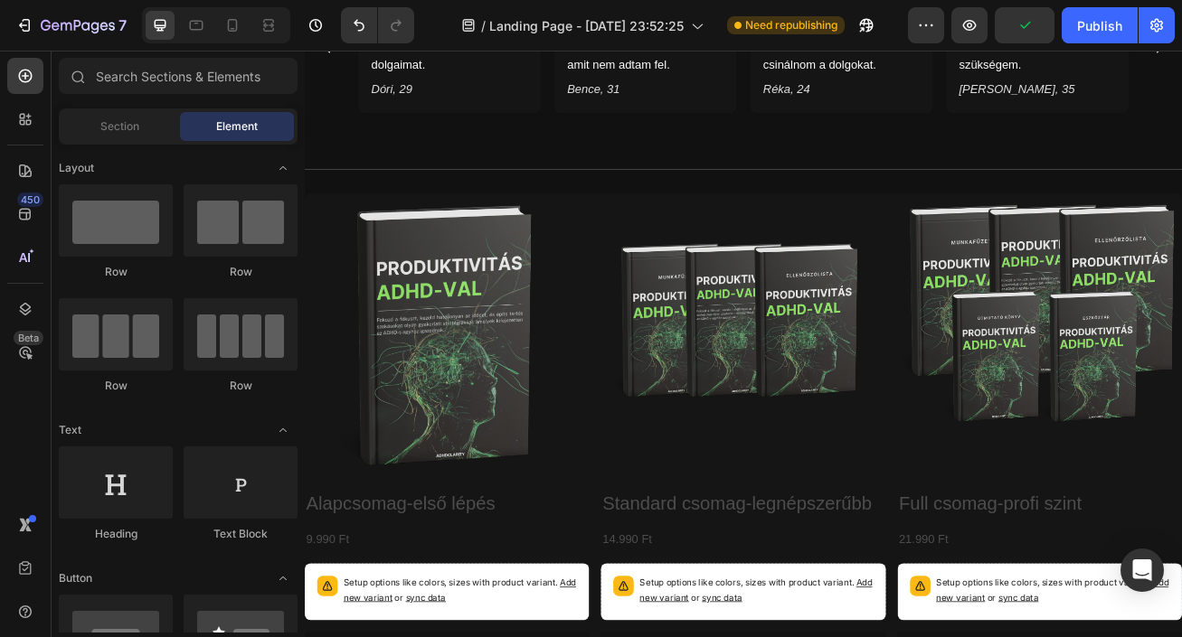
scroll to position [1707, 0]
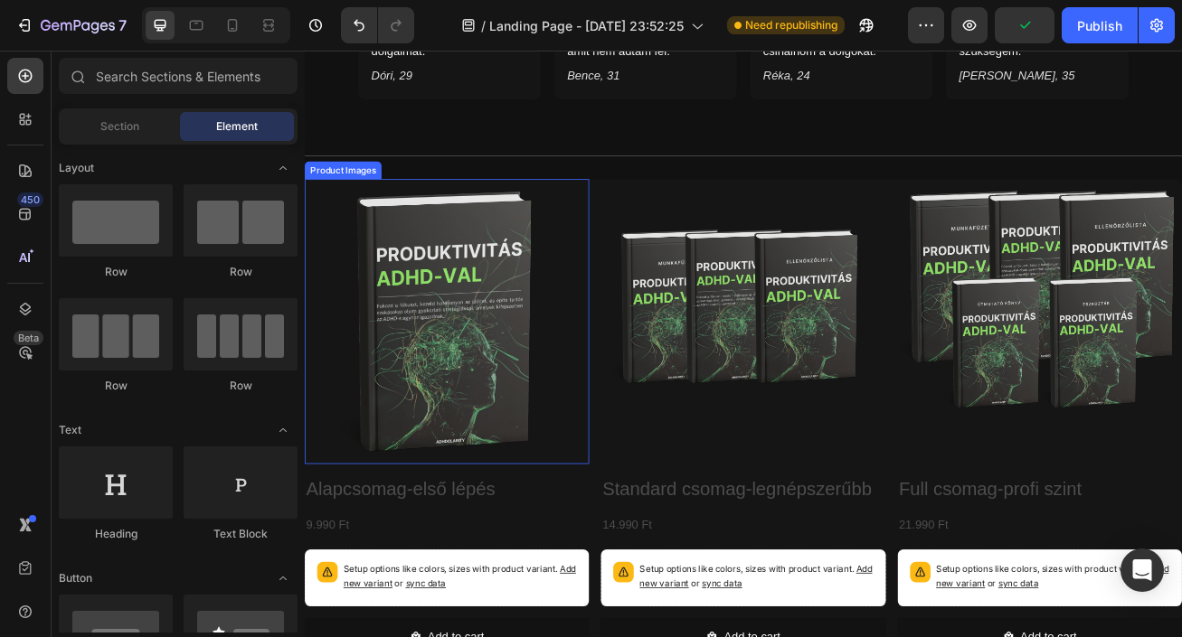
click at [363, 219] on img at bounding box center [481, 386] width 352 height 352
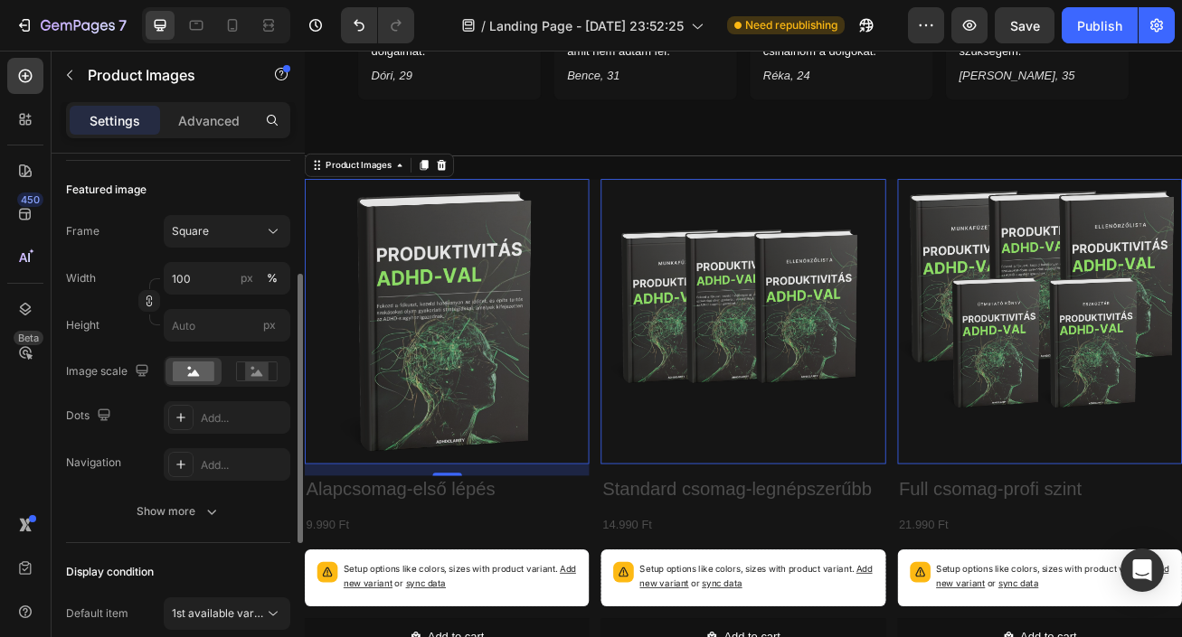
scroll to position [238, 0]
click at [253, 372] on rect at bounding box center [257, 371] width 24 height 18
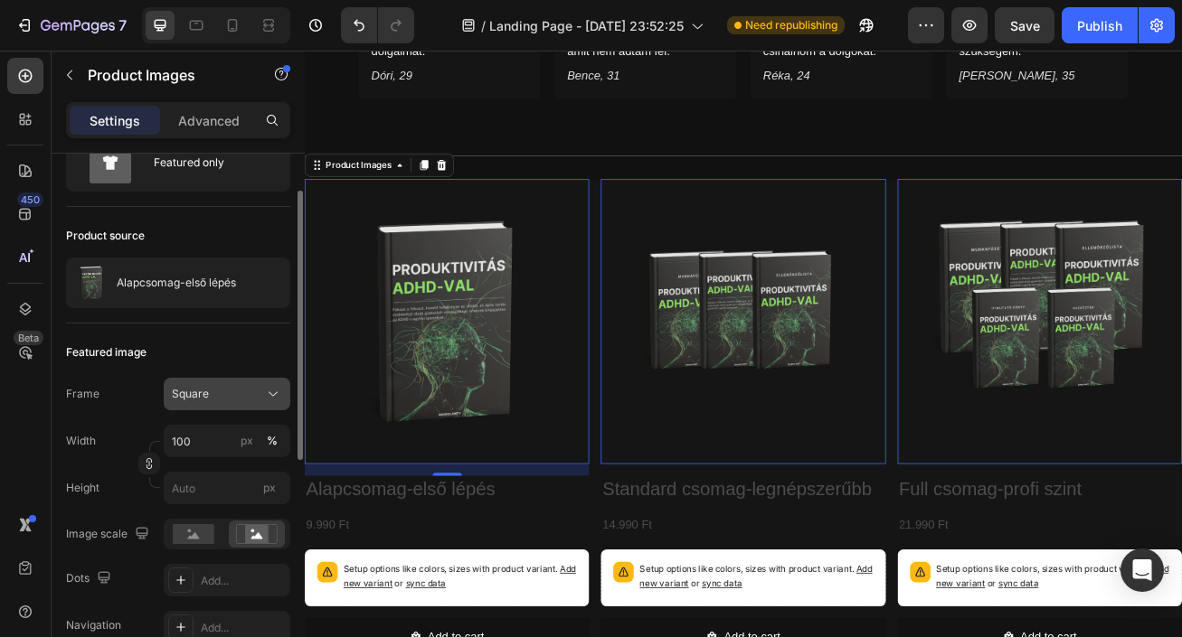
scroll to position [71, 0]
click at [276, 397] on icon at bounding box center [273, 397] width 18 height 18
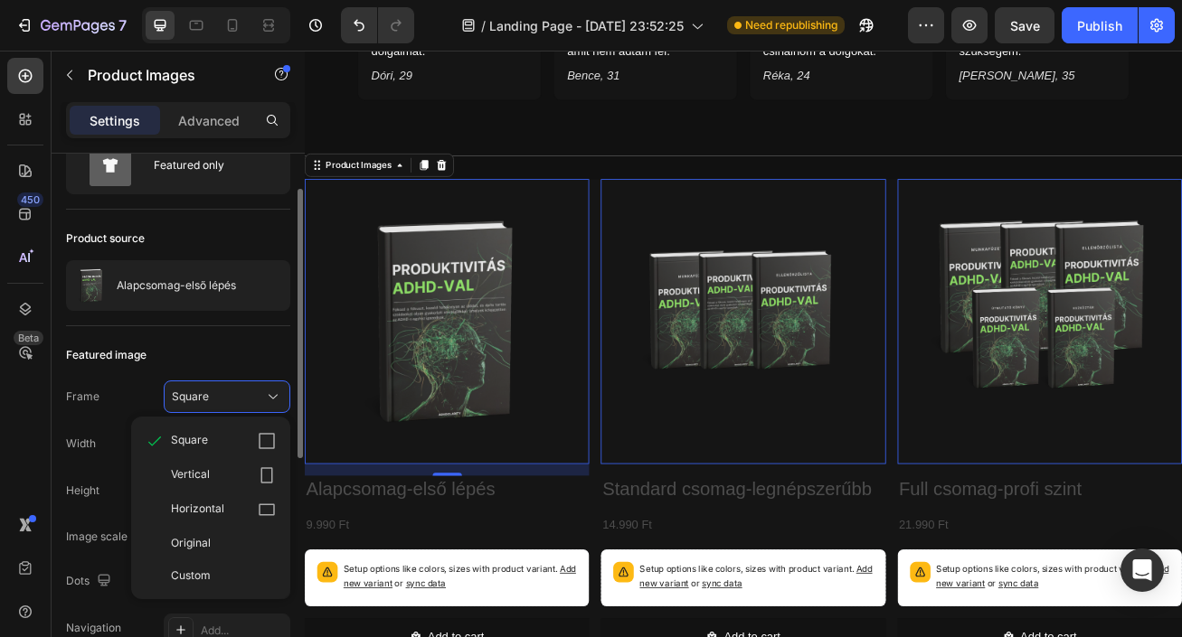
click at [274, 354] on div "Featured image" at bounding box center [178, 355] width 224 height 29
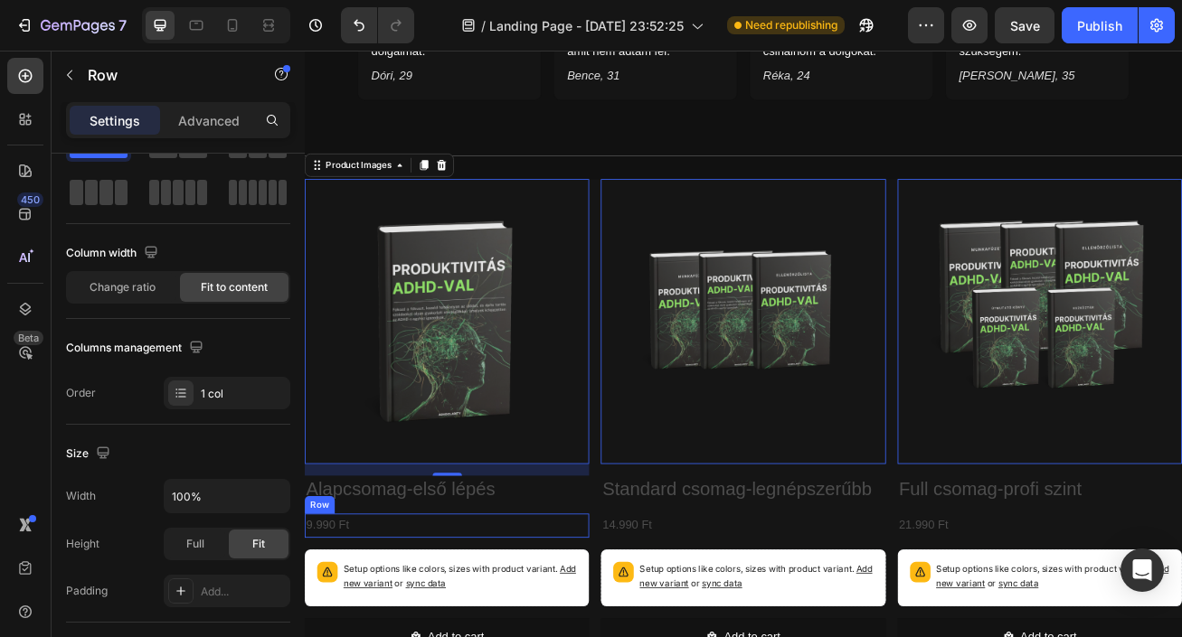
click at [600, 624] on div "9.990 Ft Product Price Product Price Row" at bounding box center [481, 639] width 352 height 30
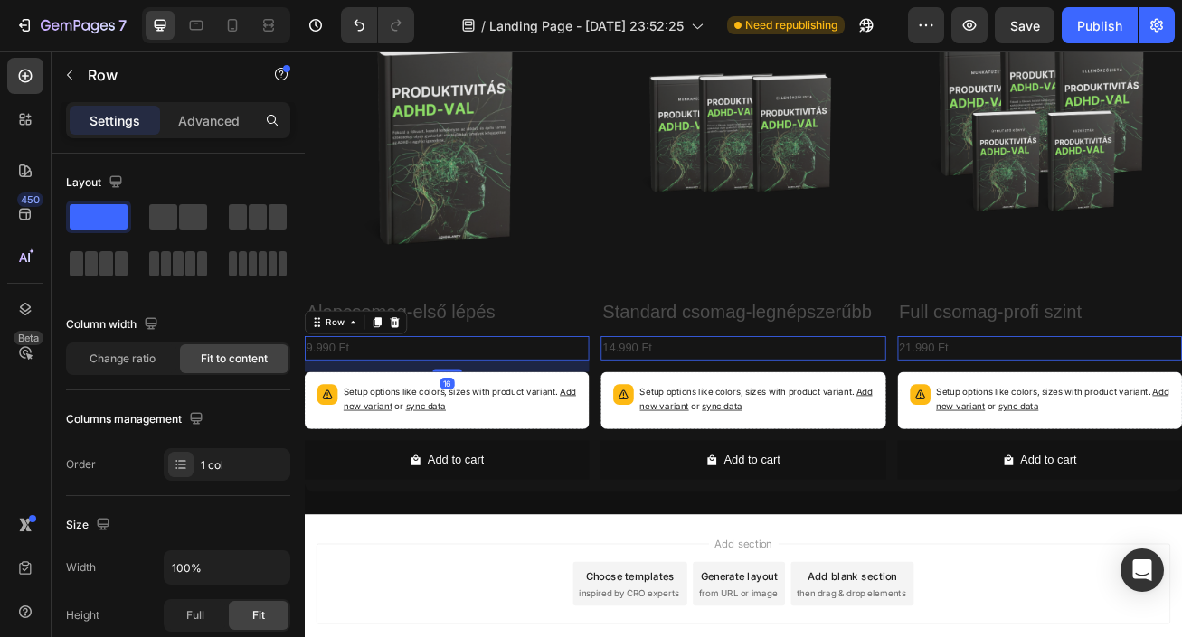
scroll to position [1882, 0]
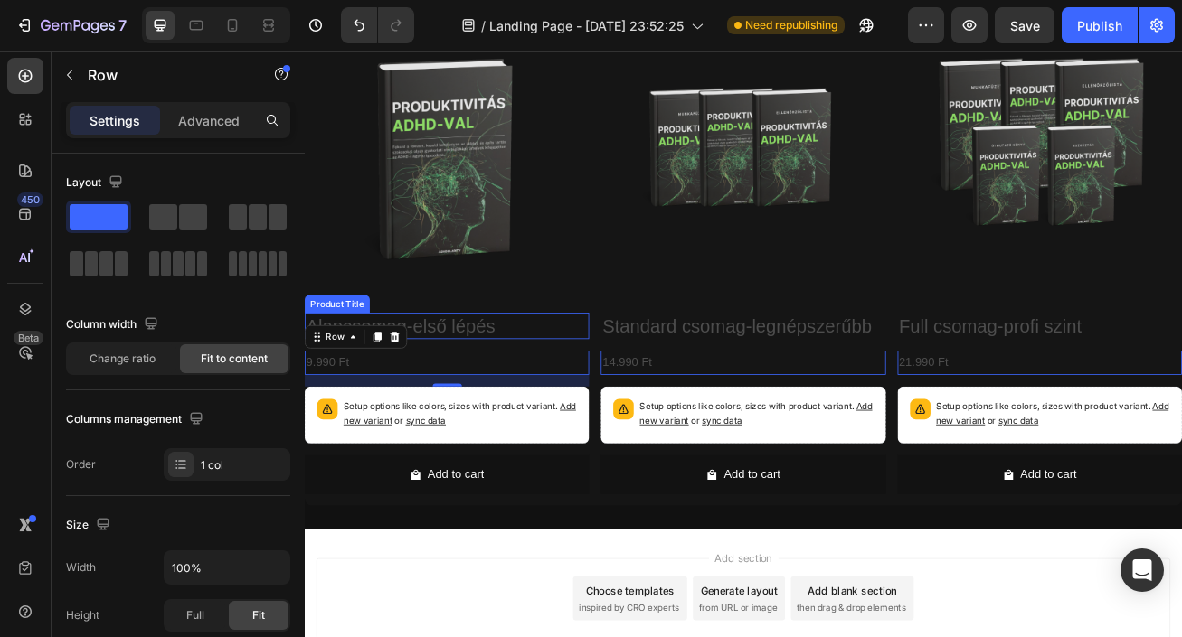
click at [533, 385] on h2 "Alapcsomag-első lépés" at bounding box center [481, 391] width 352 height 33
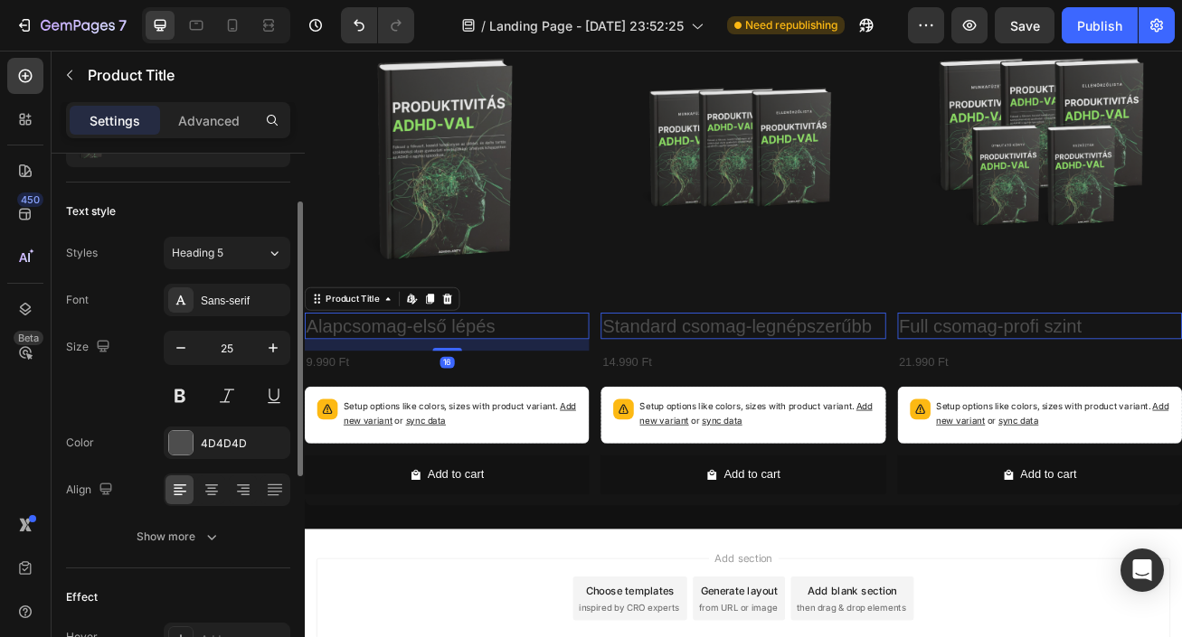
scroll to position [90, 0]
click at [236, 445] on div "4D4D4D" at bounding box center [227, 442] width 52 height 16
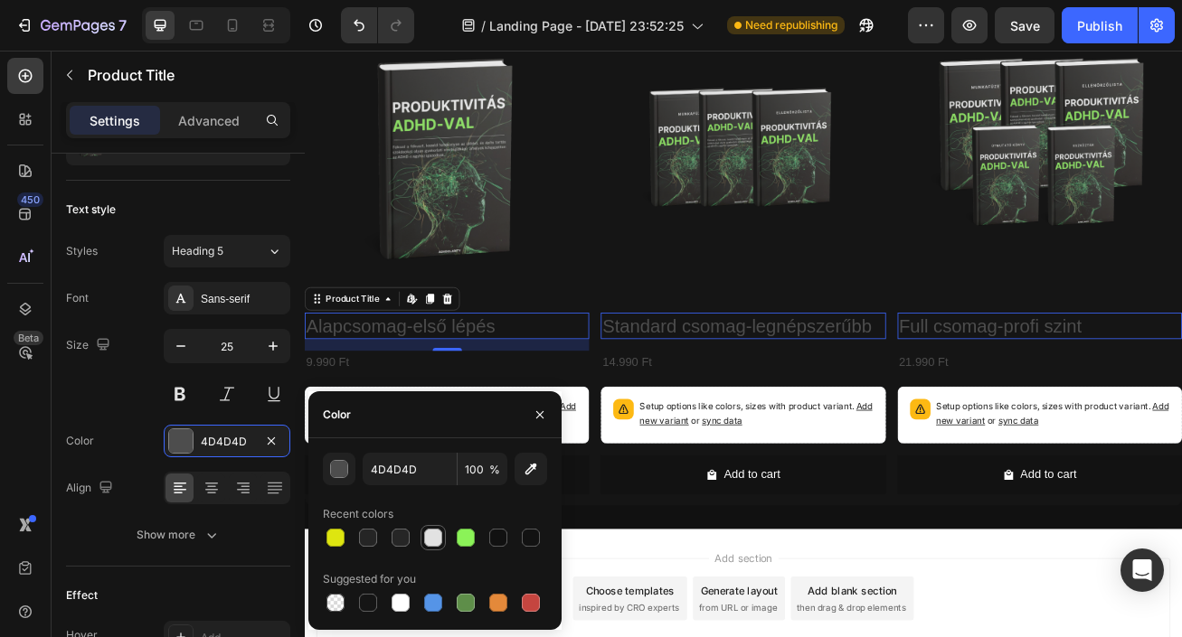
click at [436, 541] on div at bounding box center [433, 538] width 18 height 18
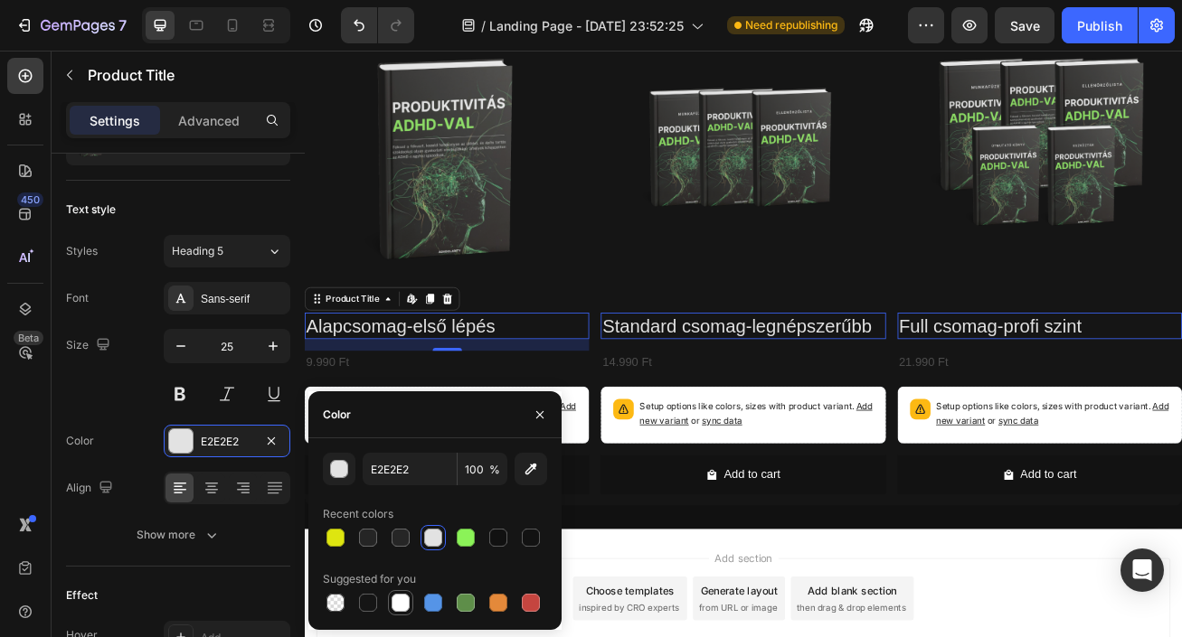
click at [401, 606] on div at bounding box center [400, 603] width 18 height 18
type input "FFFFFF"
click at [544, 420] on icon "button" at bounding box center [540, 415] width 14 height 14
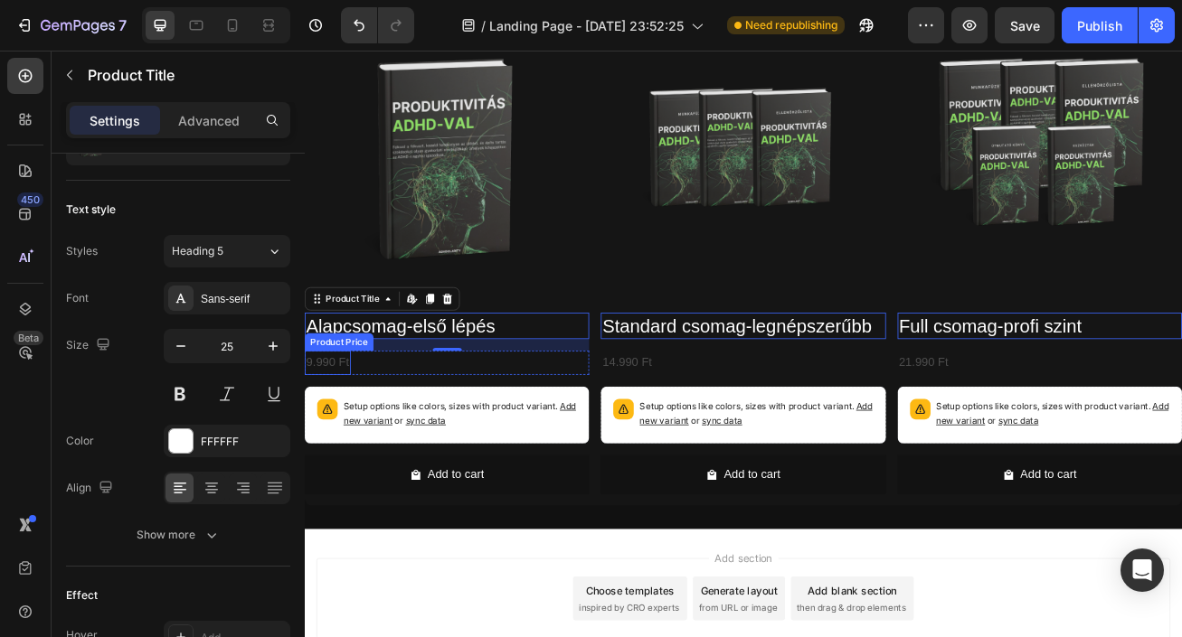
click at [336, 437] on div "9.990 Ft" at bounding box center [333, 437] width 57 height 30
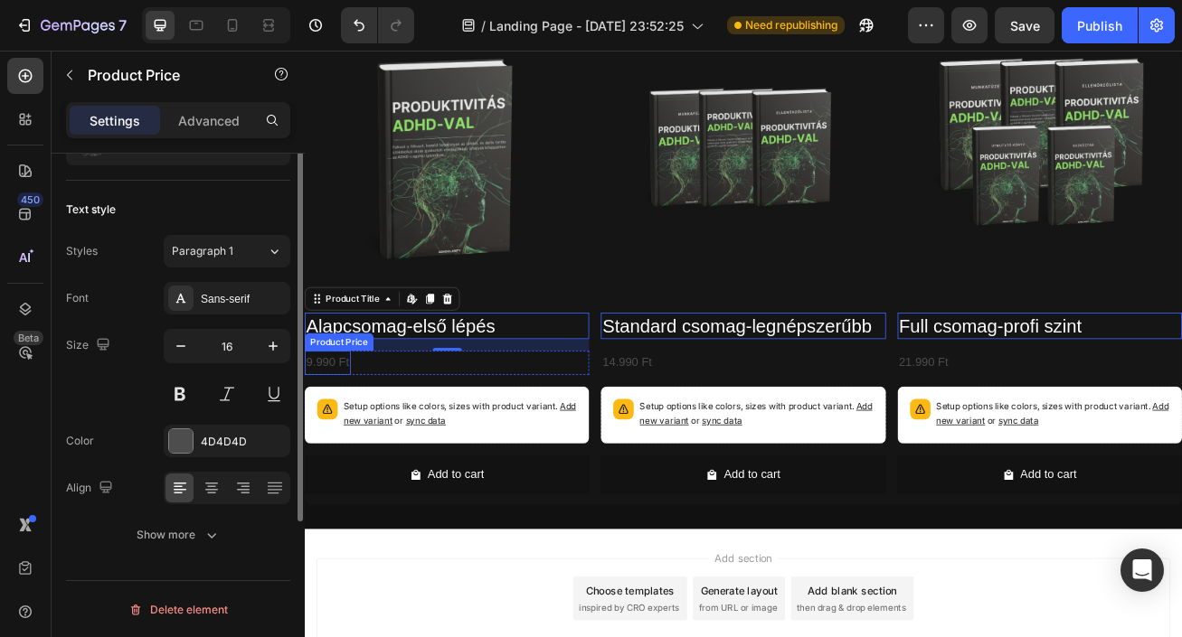
scroll to position [0, 0]
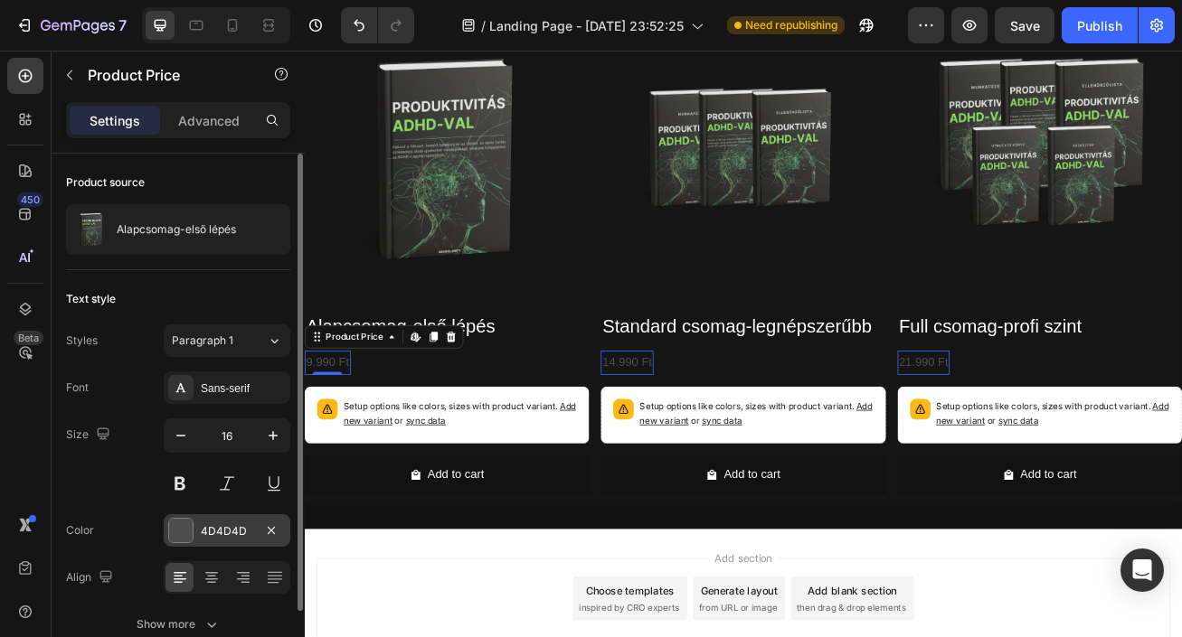
click at [245, 540] on div "4D4D4D" at bounding box center [227, 530] width 127 height 33
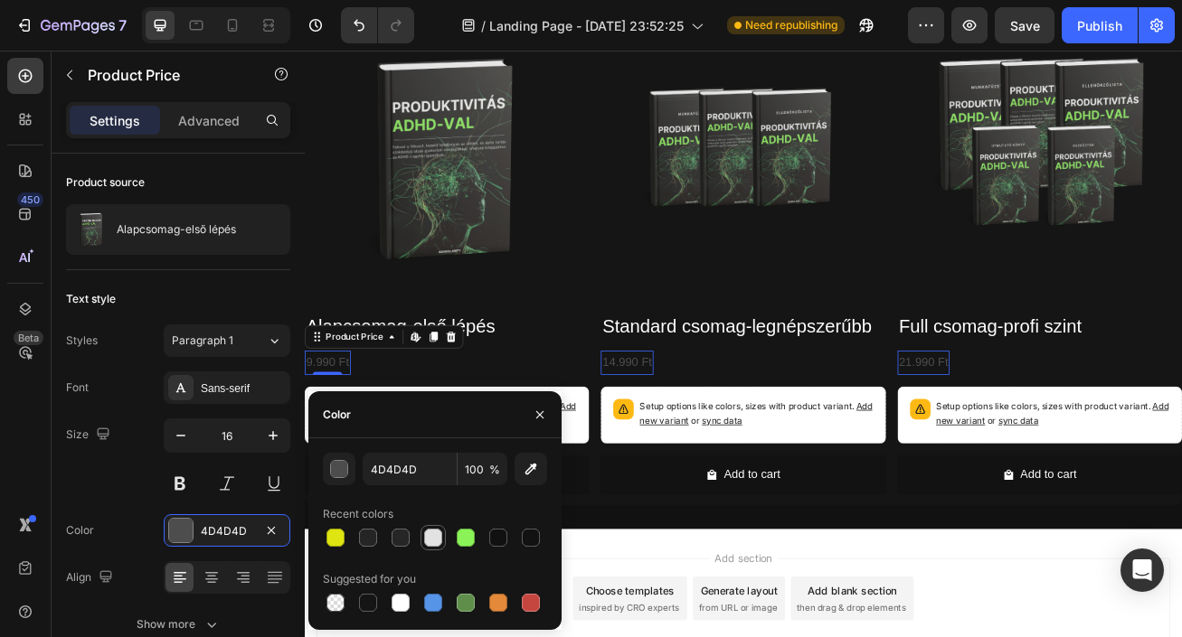
click at [427, 542] on div at bounding box center [433, 538] width 18 height 18
type input "E2E2E2"
click at [539, 420] on icon "button" at bounding box center [540, 415] width 14 height 14
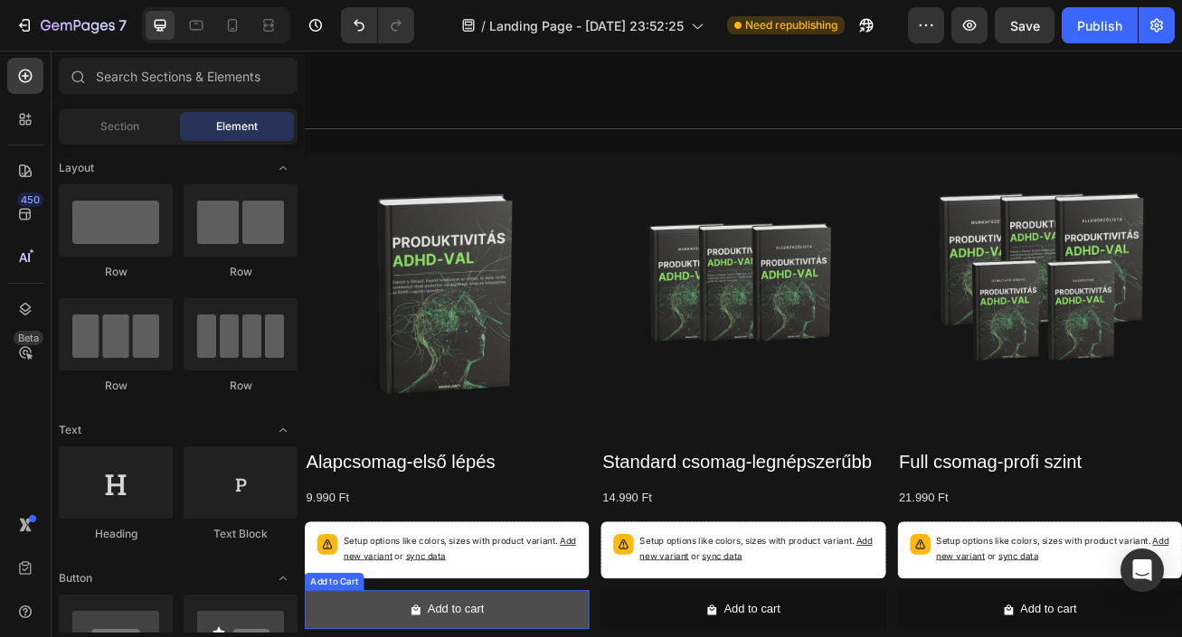
scroll to position [1899, 0]
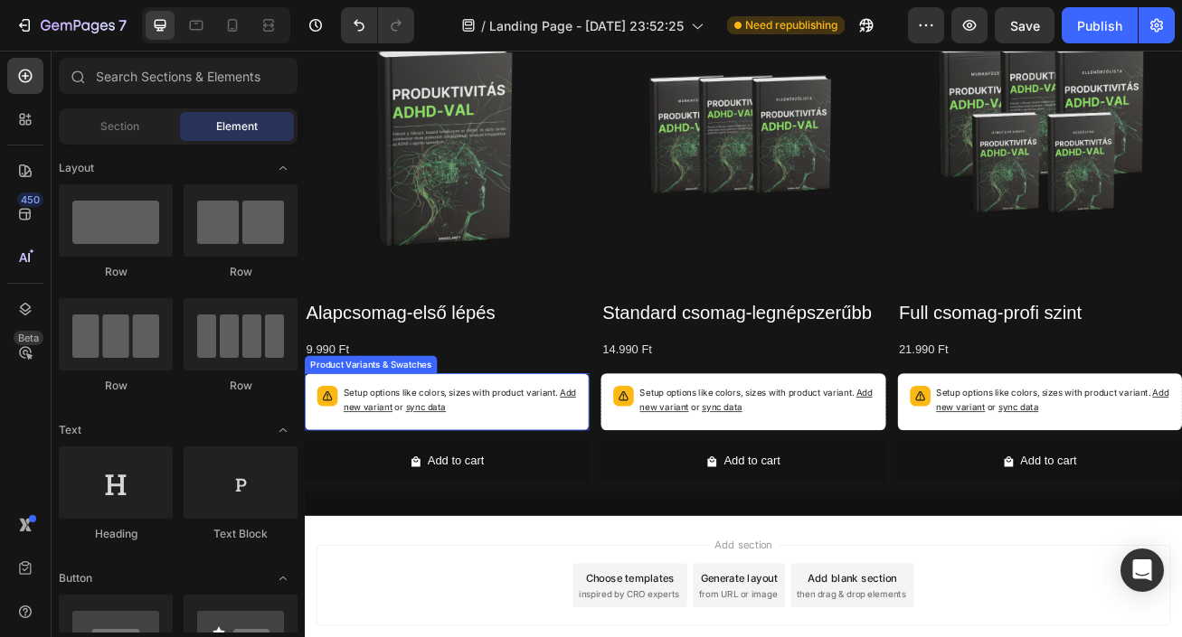
click at [635, 495] on p "Setup options like colors, sizes with product variant. Add new variant or sync …" at bounding box center [497, 484] width 288 height 36
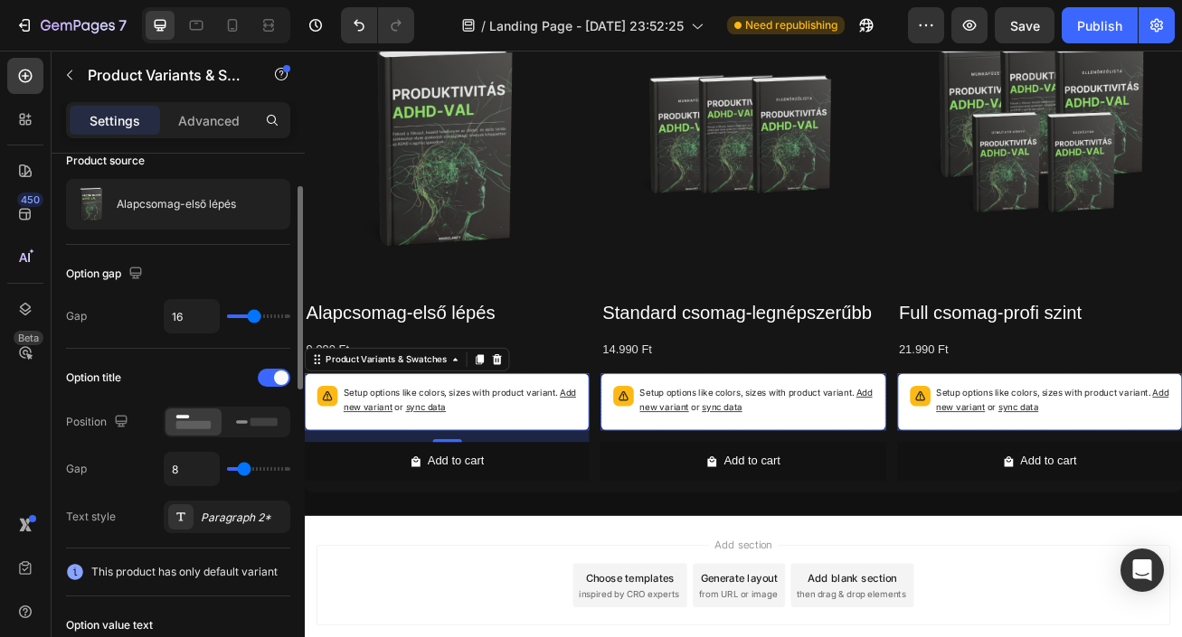
scroll to position [110, 0]
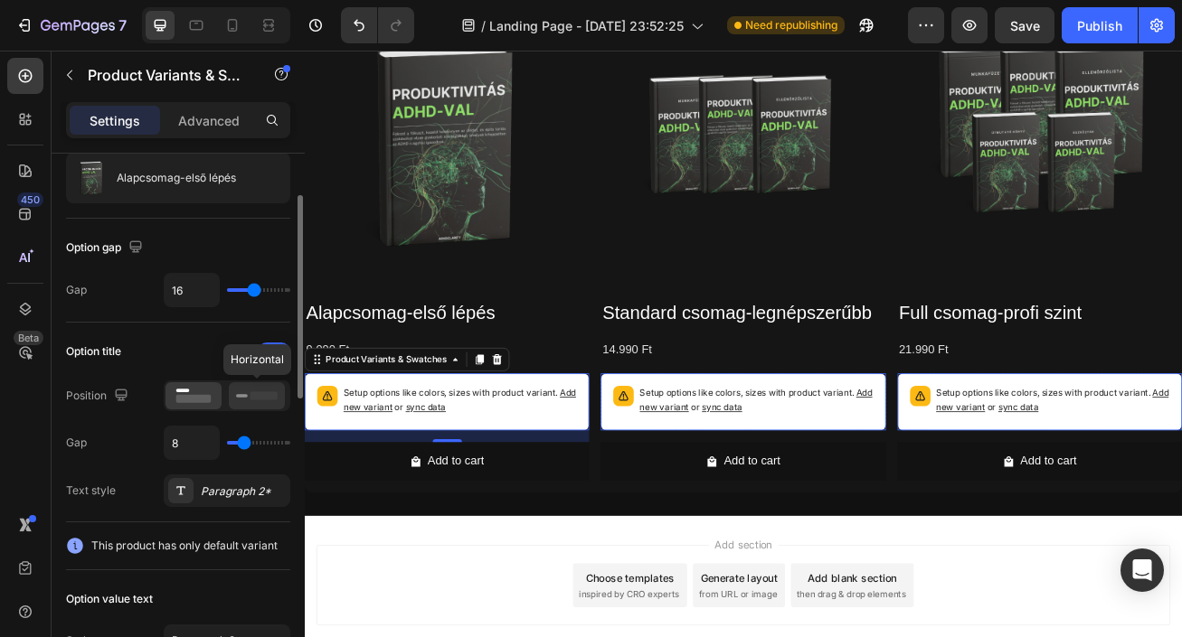
click at [244, 391] on icon at bounding box center [257, 396] width 42 height 20
click at [193, 408] on div at bounding box center [193, 395] width 56 height 27
